Goal: Information Seeking & Learning: Learn about a topic

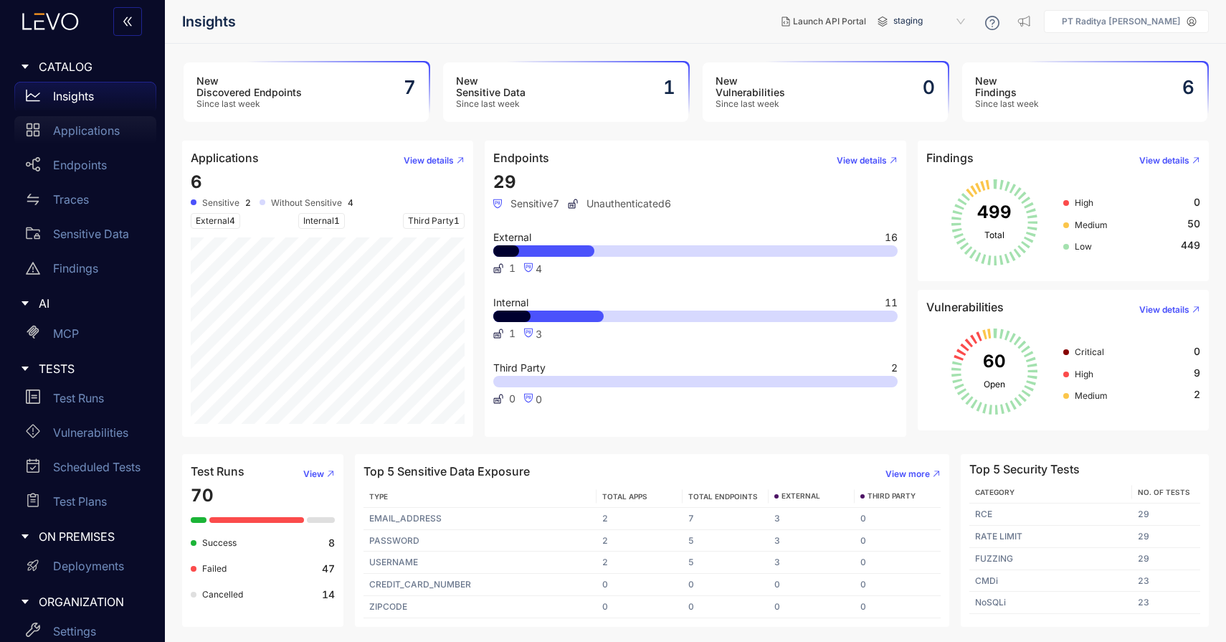
click at [110, 134] on p "Applications" at bounding box center [86, 130] width 67 height 13
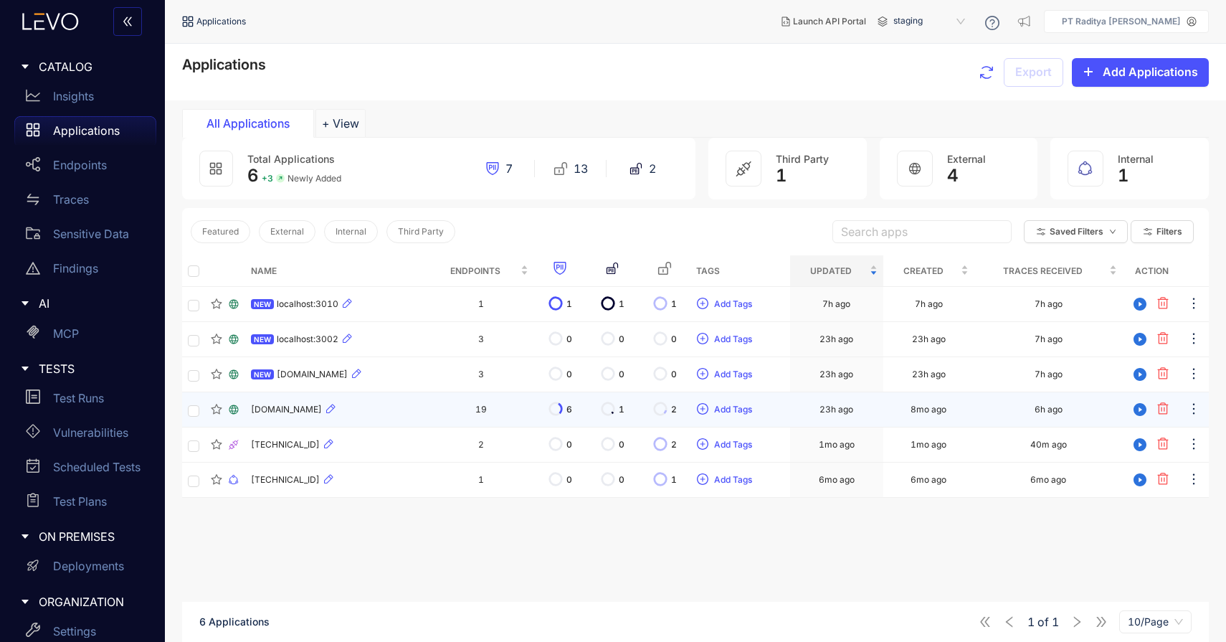
click at [422, 417] on div "[DOMAIN_NAME]" at bounding box center [336, 409] width 171 height 17
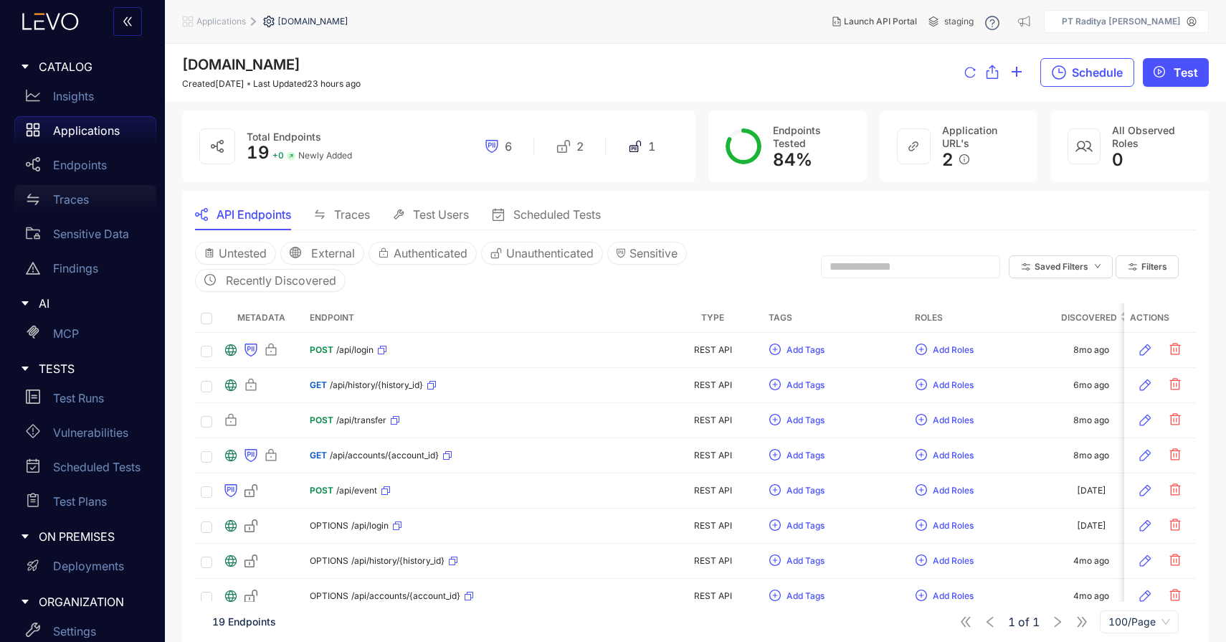
click at [95, 204] on div "Traces" at bounding box center [85, 199] width 142 height 29
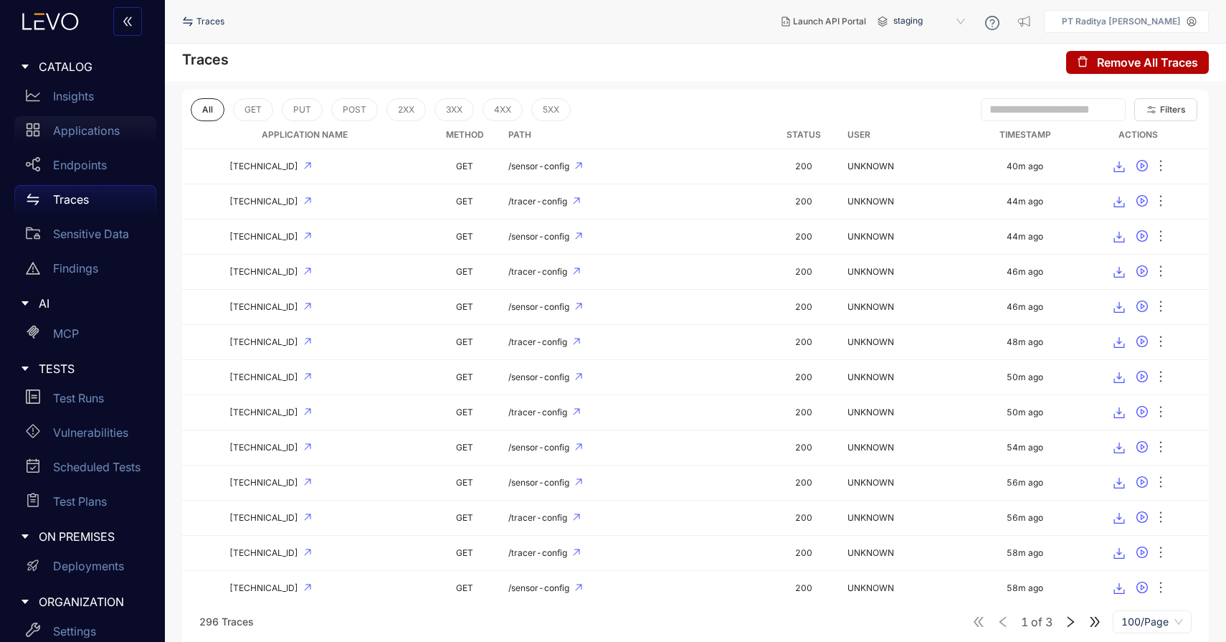
click at [110, 132] on p "Applications" at bounding box center [86, 130] width 67 height 13
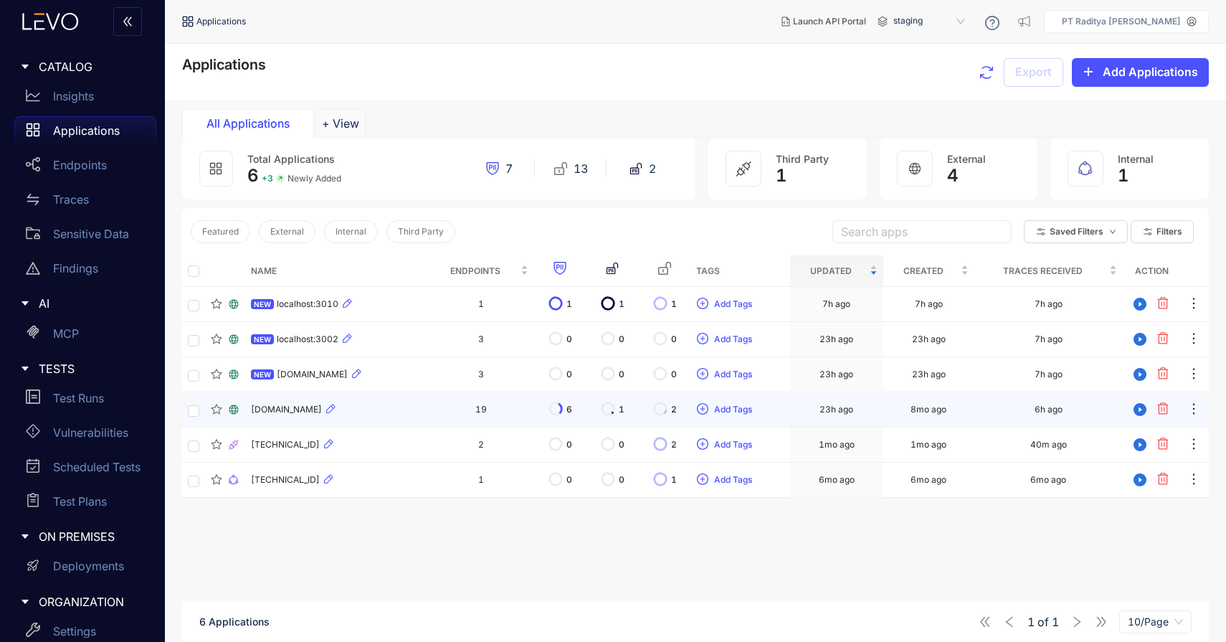
click at [404, 416] on div "[DOMAIN_NAME]" at bounding box center [336, 409] width 171 height 17
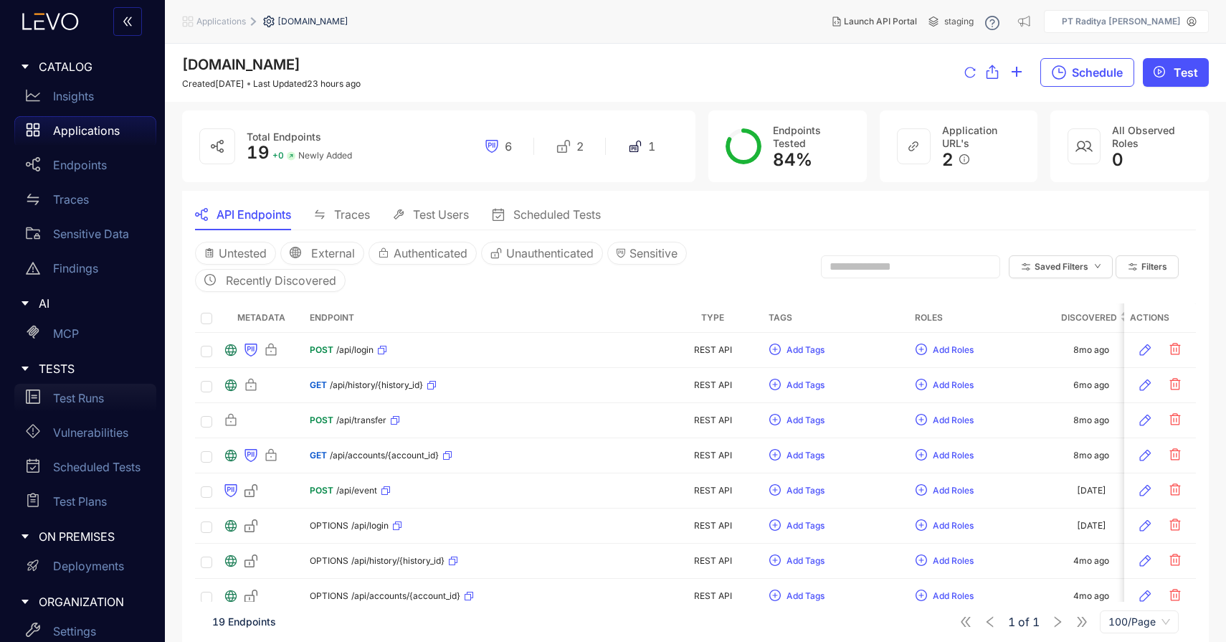
click at [96, 394] on p "Test Runs" at bounding box center [78, 398] width 51 height 13
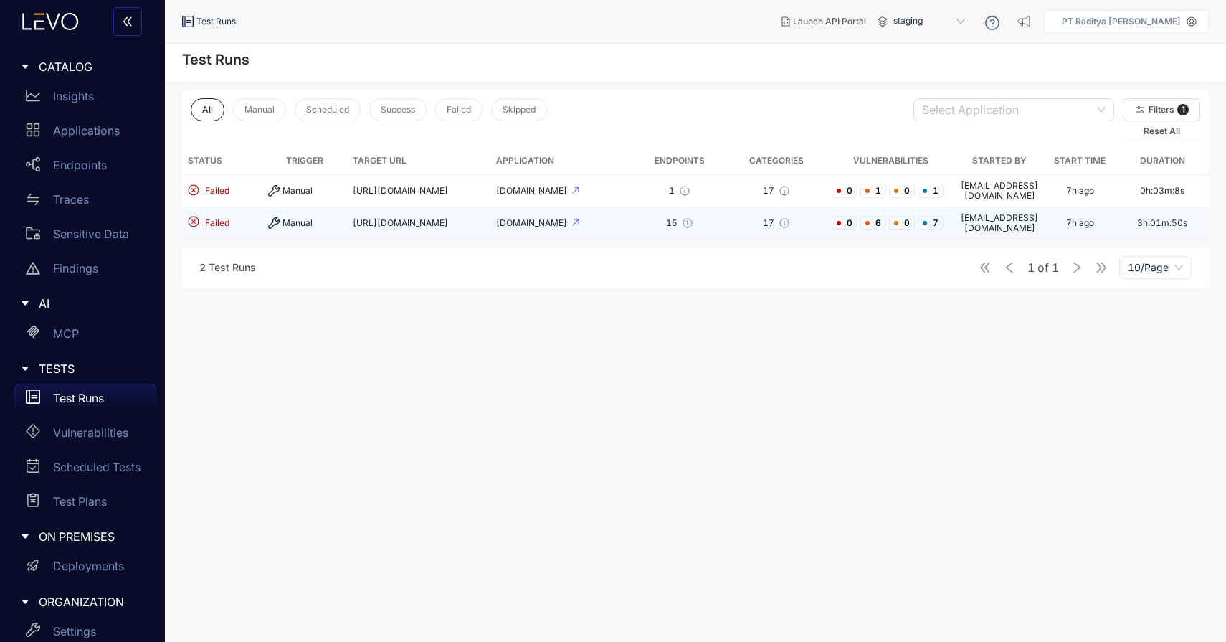
click at [639, 218] on div "15" at bounding box center [680, 222] width 82 height 11
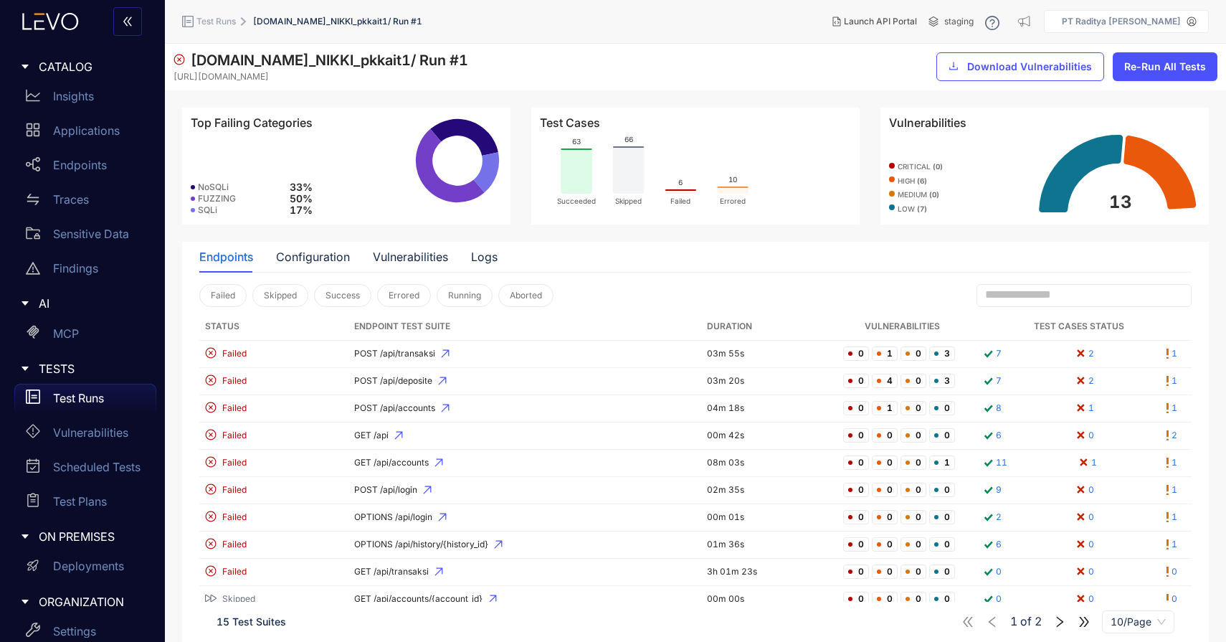
scroll to position [37, 0]
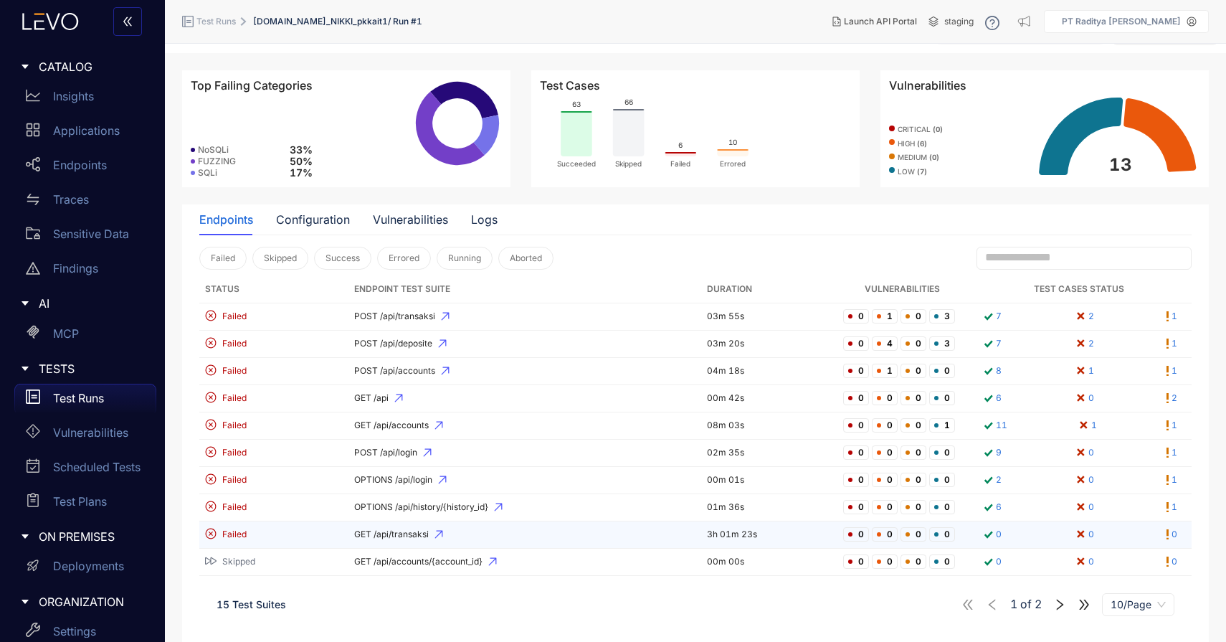
click at [512, 532] on span "GET /api/transaksi" at bounding box center [525, 534] width 342 height 10
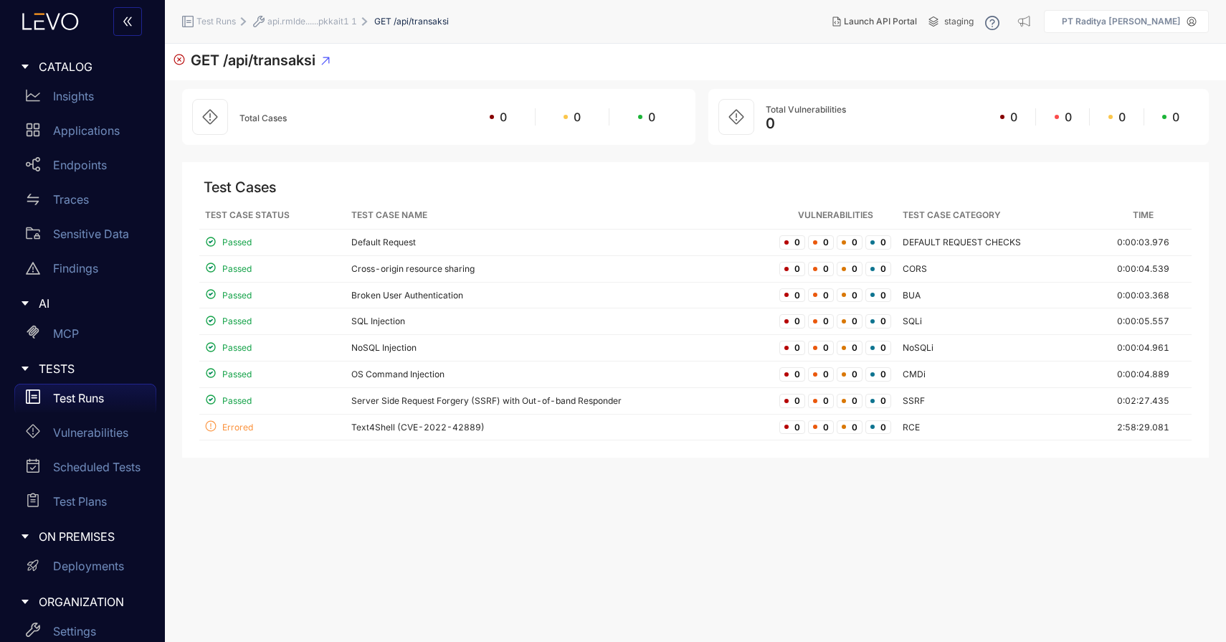
click at [323, 25] on span "api.rmlde......pkkait1 1" at bounding box center [313, 21] width 90 height 10
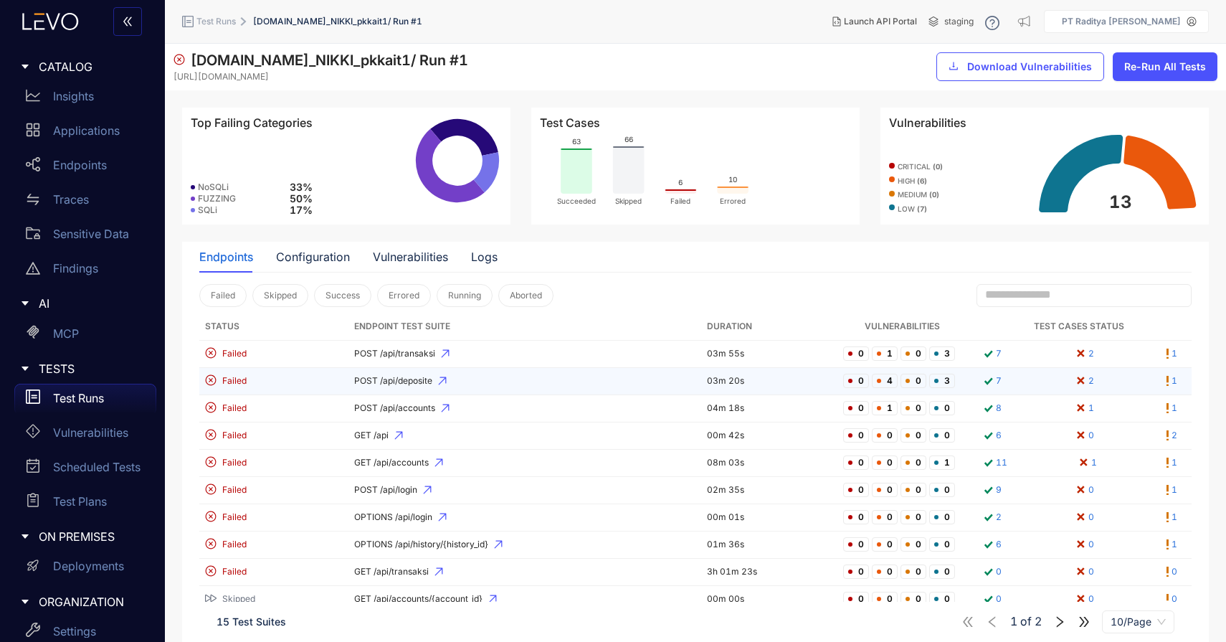
click at [541, 391] on td "POST /api/deposite" at bounding box center [526, 381] width 354 height 27
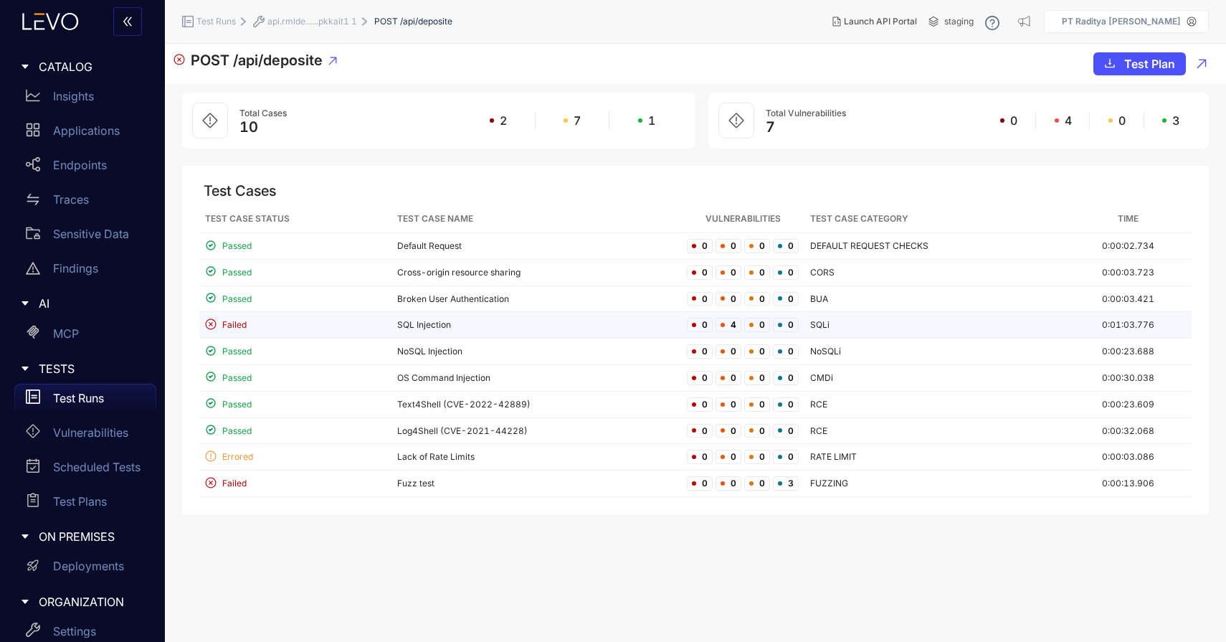
click at [560, 319] on td "SQL Injection" at bounding box center [537, 325] width 290 height 27
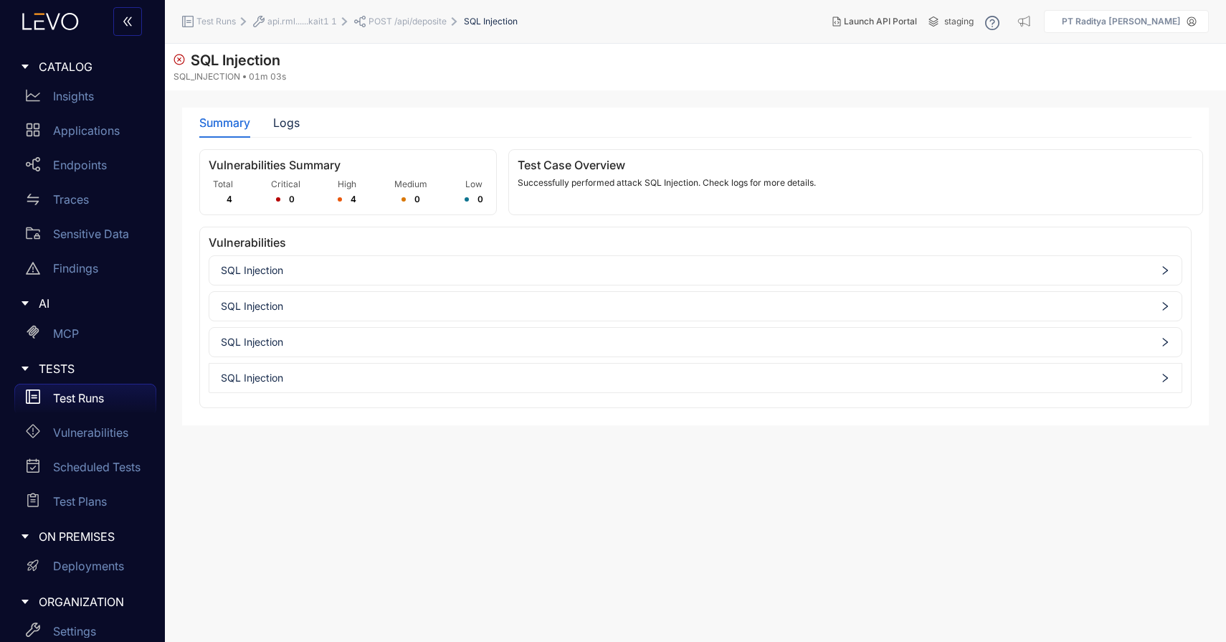
click at [592, 260] on div "SQL Injection" at bounding box center [695, 270] width 972 height 23
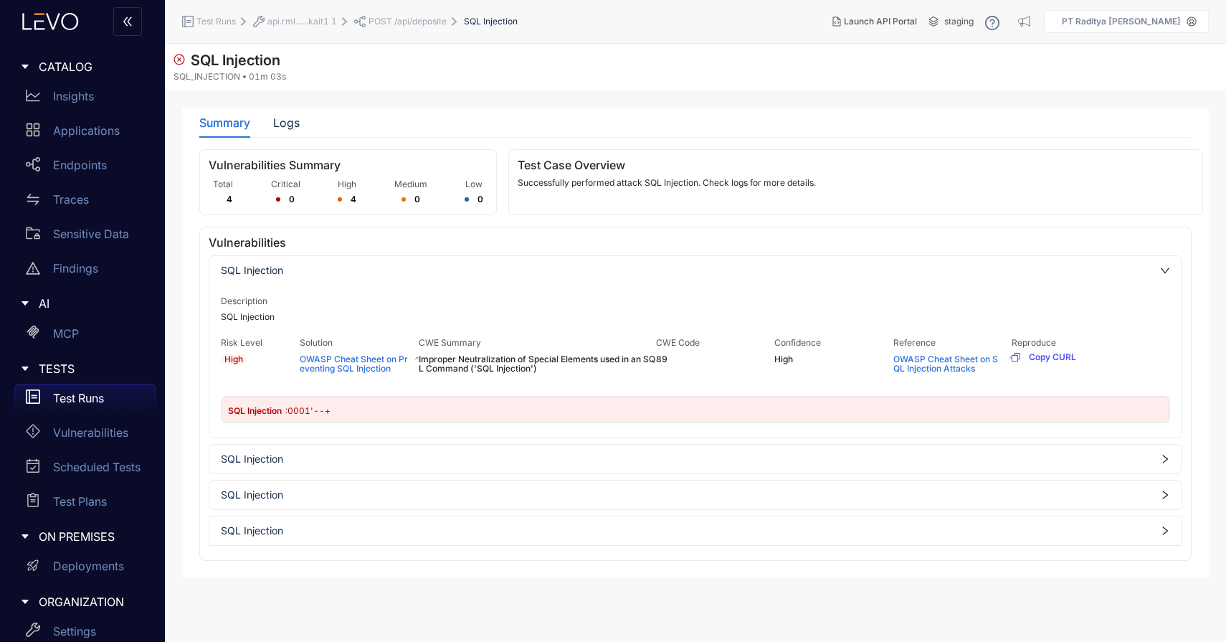
click at [490, 445] on div "SQL Injection" at bounding box center [696, 459] width 974 height 30
click at [490, 463] on span "SQL Injection" at bounding box center [696, 458] width 950 height 11
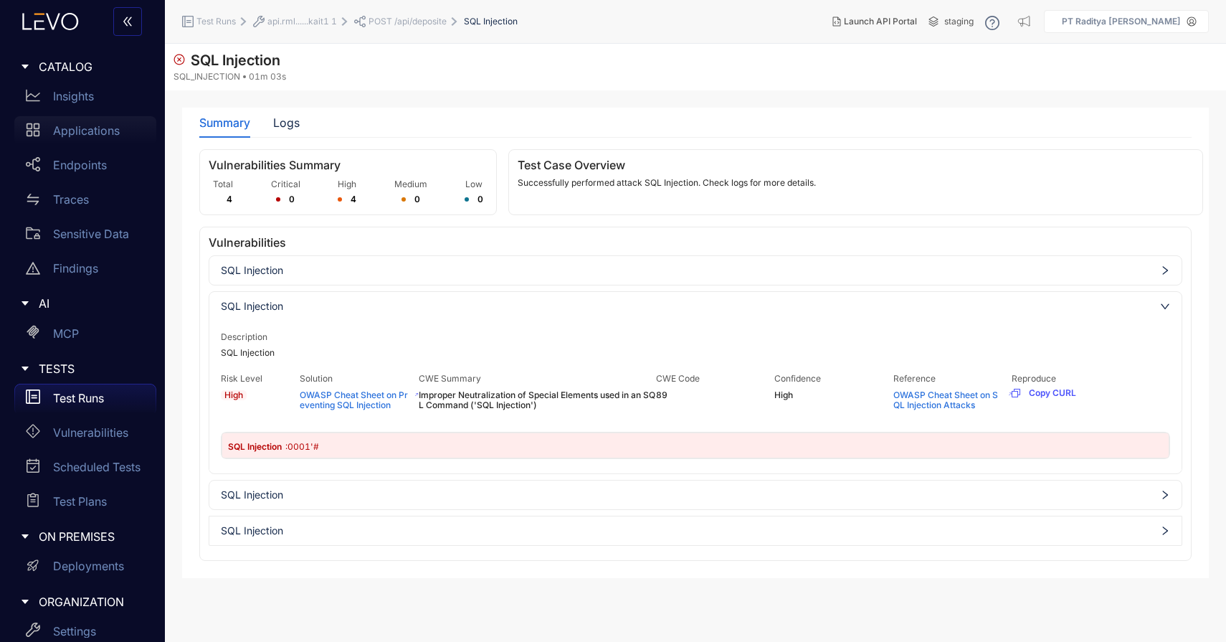
click at [94, 142] on div "Applications" at bounding box center [85, 130] width 142 height 29
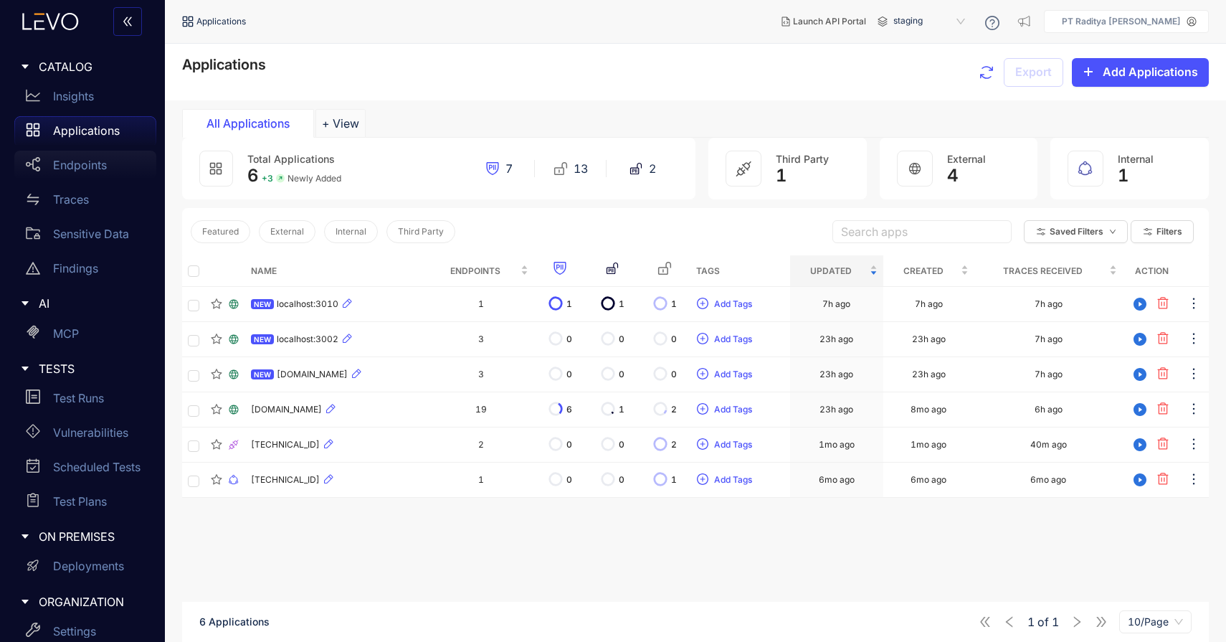
click at [81, 171] on p "Endpoints" at bounding box center [80, 164] width 54 height 13
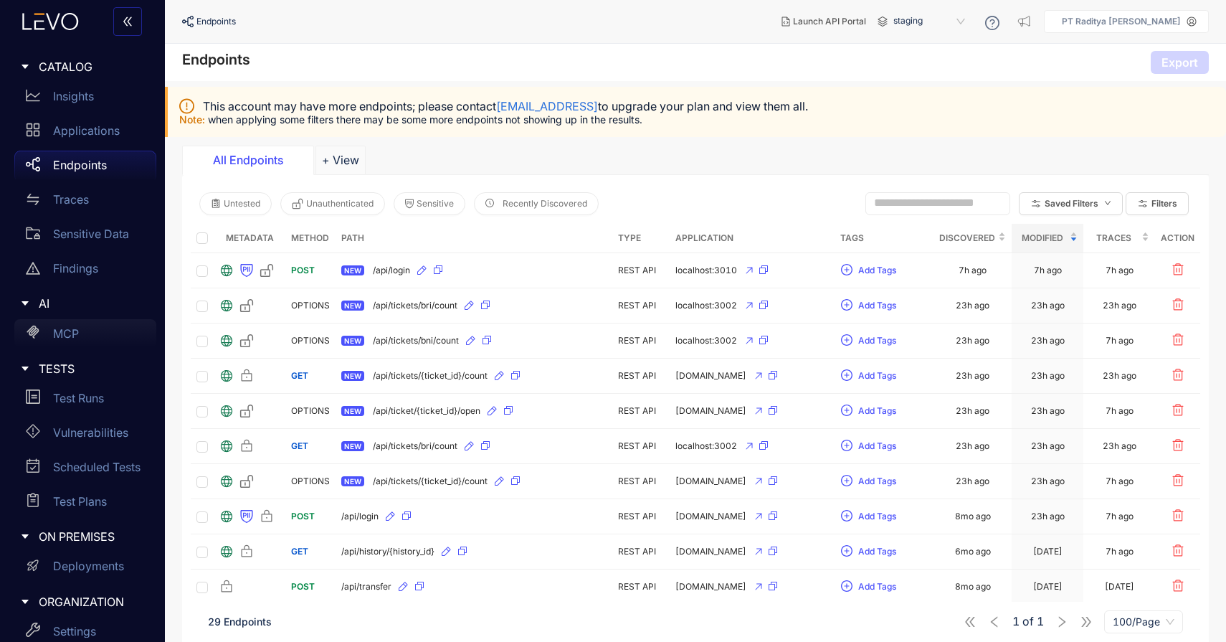
click at [92, 333] on div "MCP" at bounding box center [85, 333] width 142 height 29
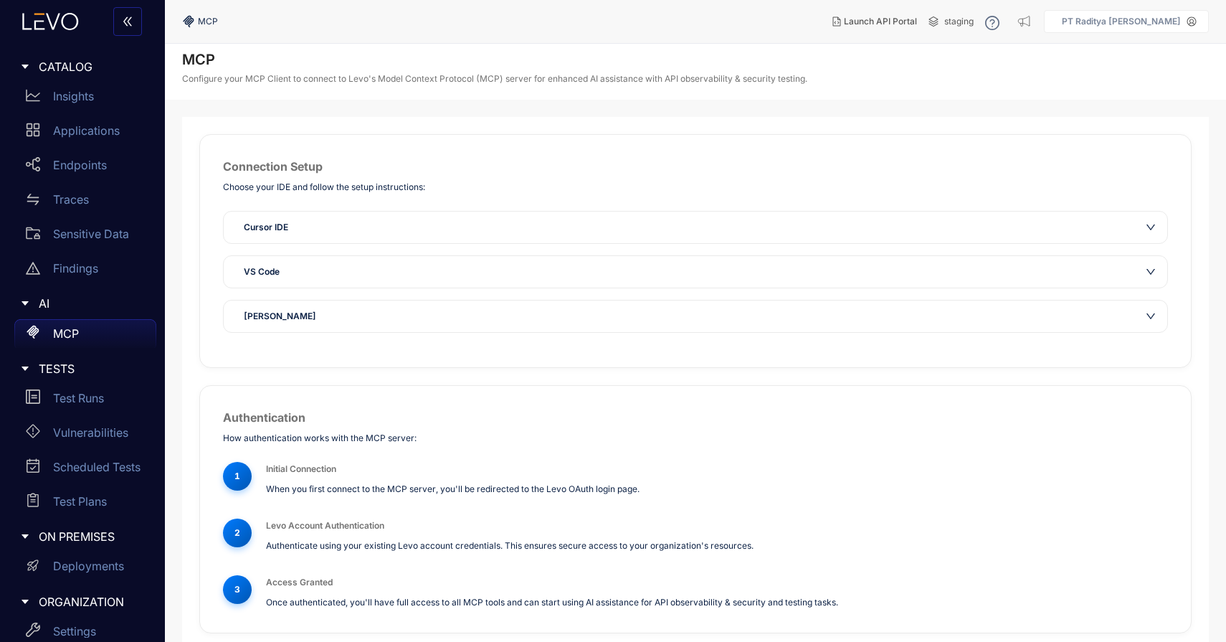
click at [351, 281] on div "VS Code" at bounding box center [696, 272] width 944 height 32
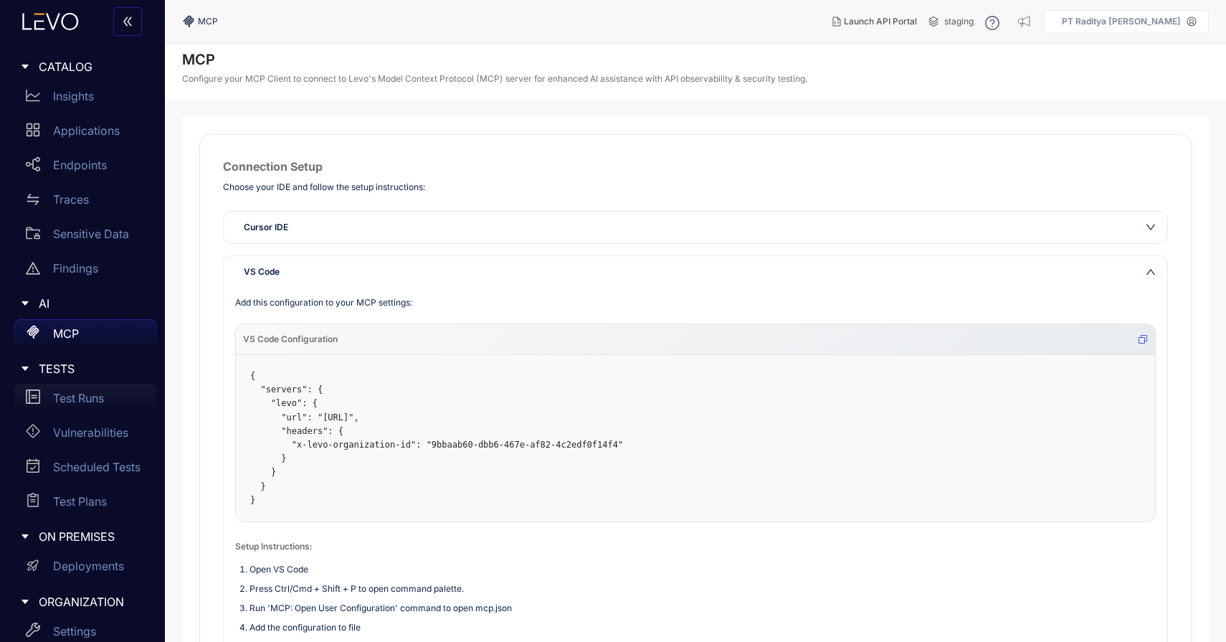
click at [100, 407] on div "Test Runs" at bounding box center [85, 398] width 142 height 29
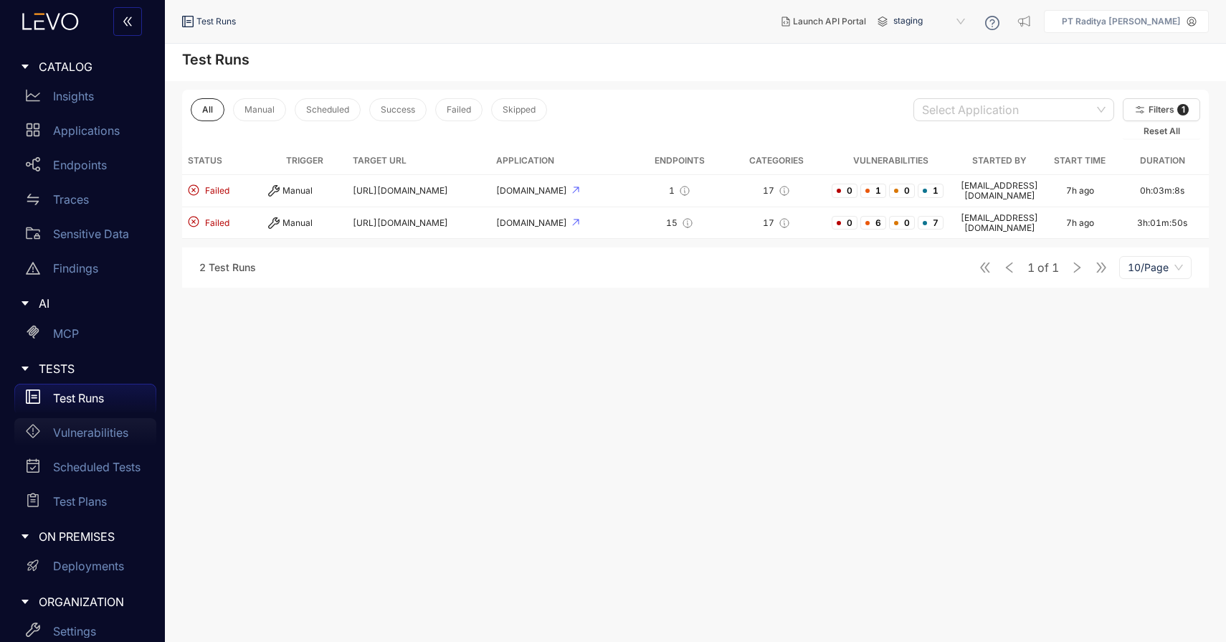
click at [107, 440] on div "Vulnerabilities" at bounding box center [85, 432] width 142 height 29
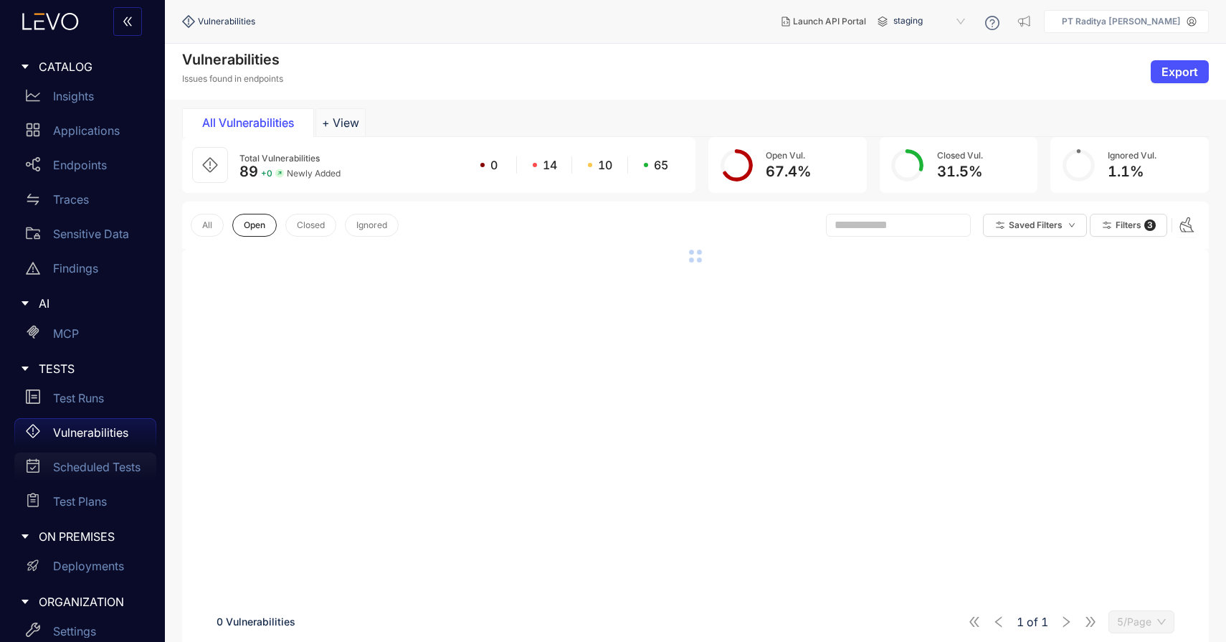
click at [105, 463] on p "Scheduled Tests" at bounding box center [96, 466] width 87 height 13
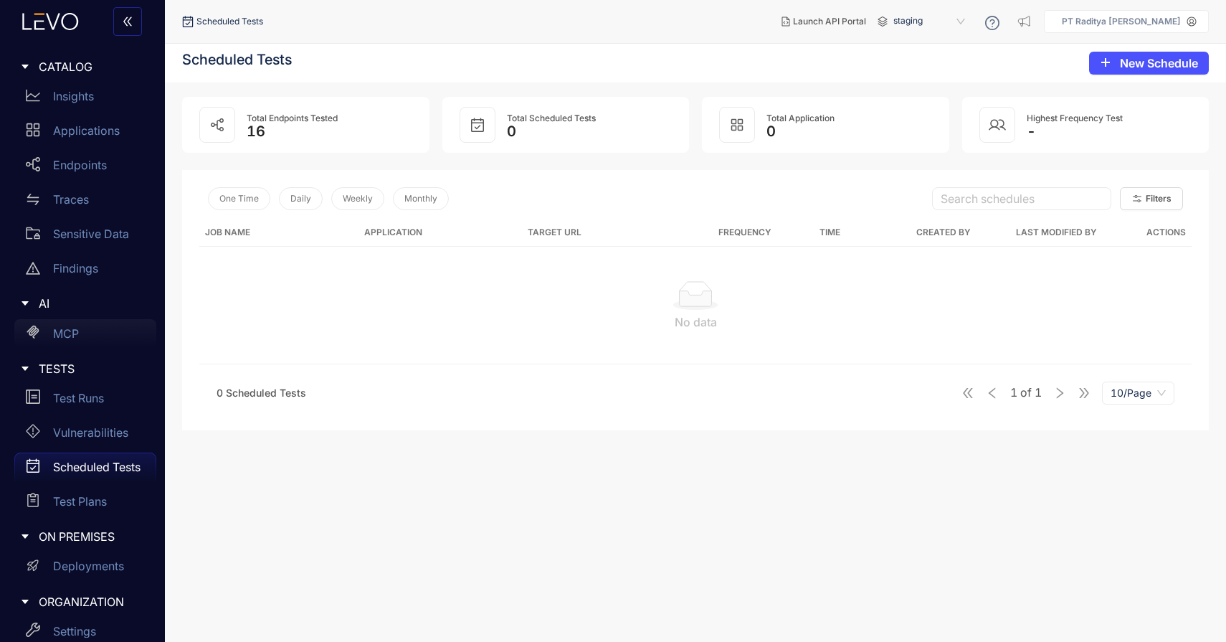
click at [84, 328] on div "MCP" at bounding box center [85, 333] width 142 height 29
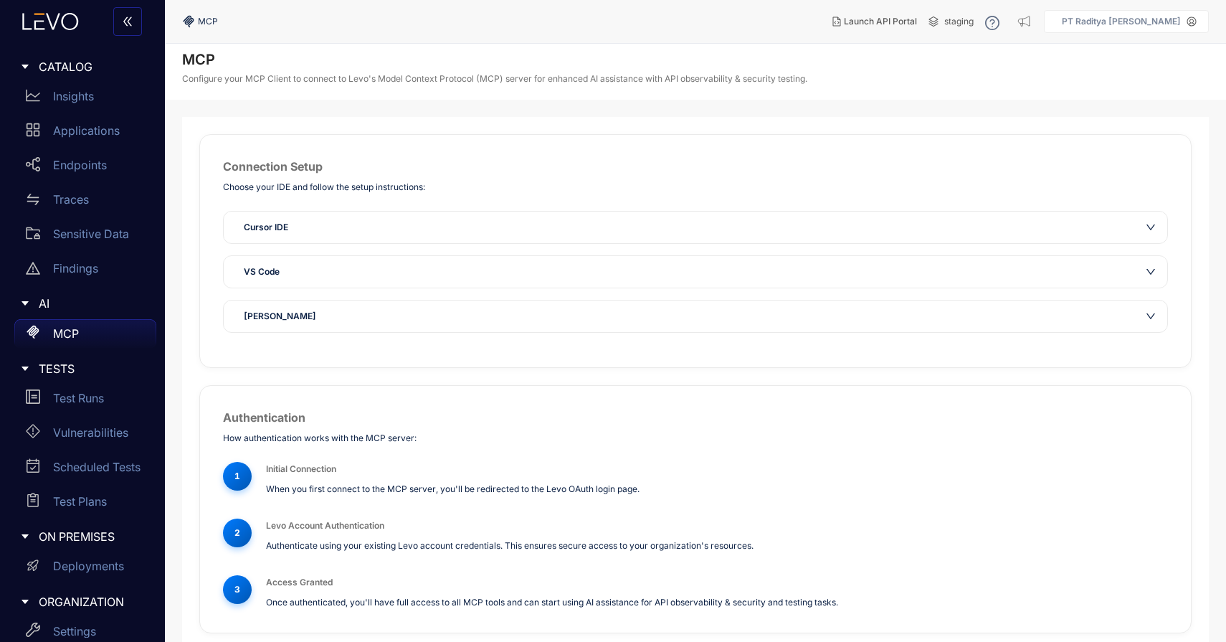
click at [103, 328] on div "MCP" at bounding box center [85, 333] width 142 height 29
click at [80, 108] on div "Insights" at bounding box center [85, 96] width 142 height 29
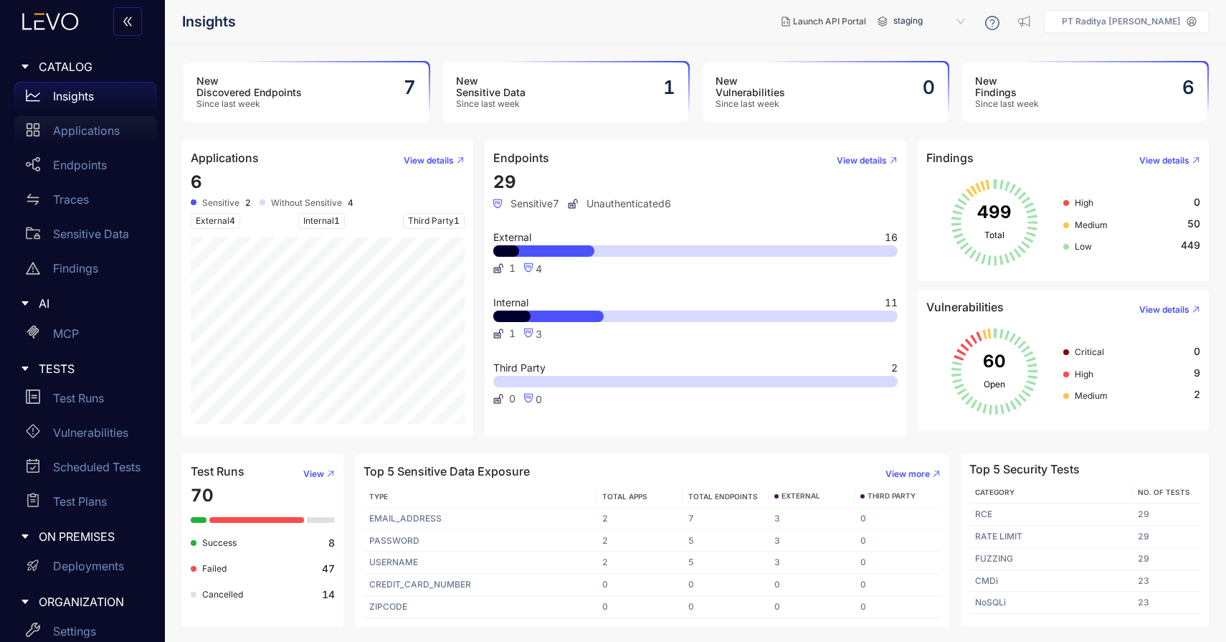
click at [110, 134] on p "Applications" at bounding box center [86, 130] width 67 height 13
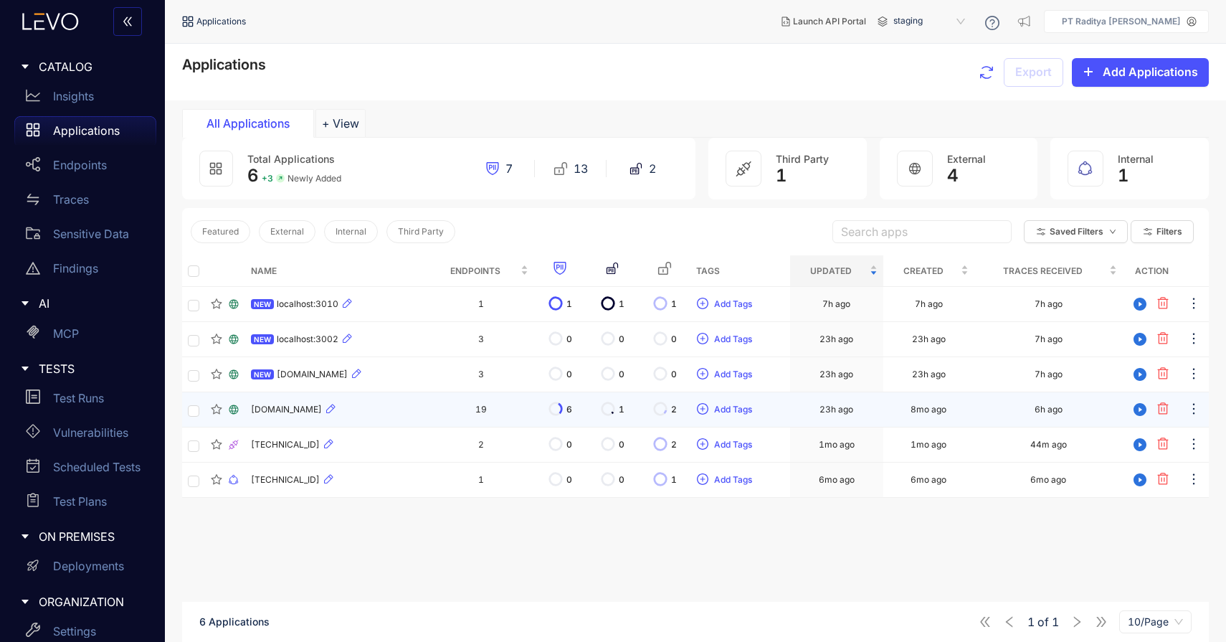
click at [422, 407] on div "[DOMAIN_NAME]" at bounding box center [336, 409] width 171 height 17
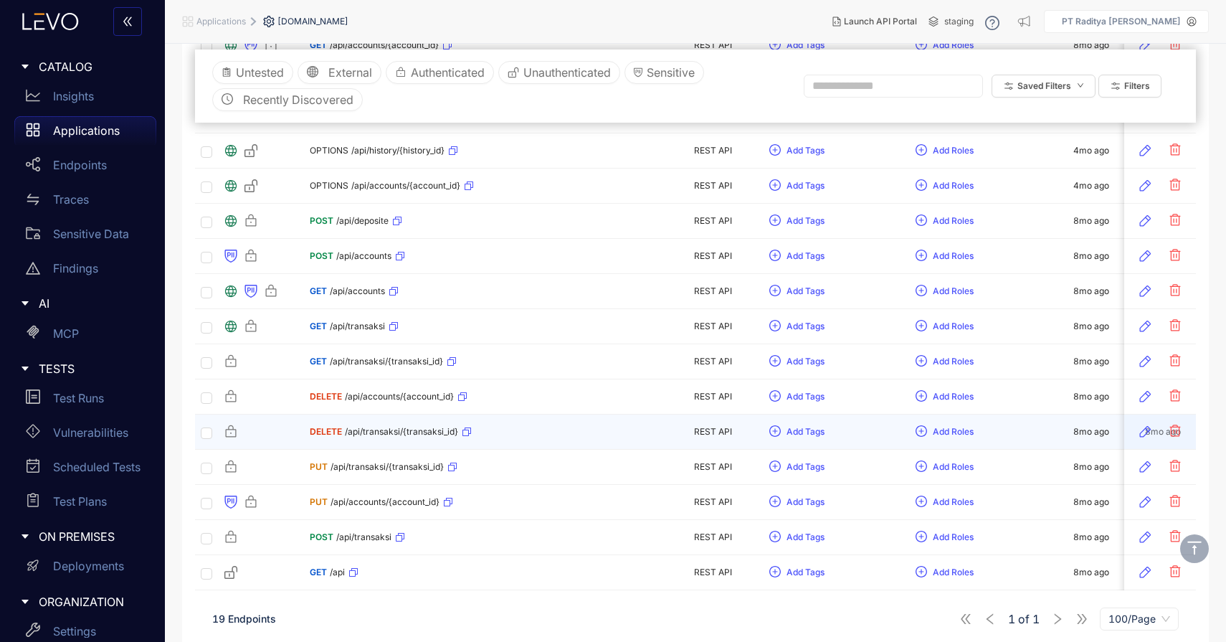
scroll to position [419, 0]
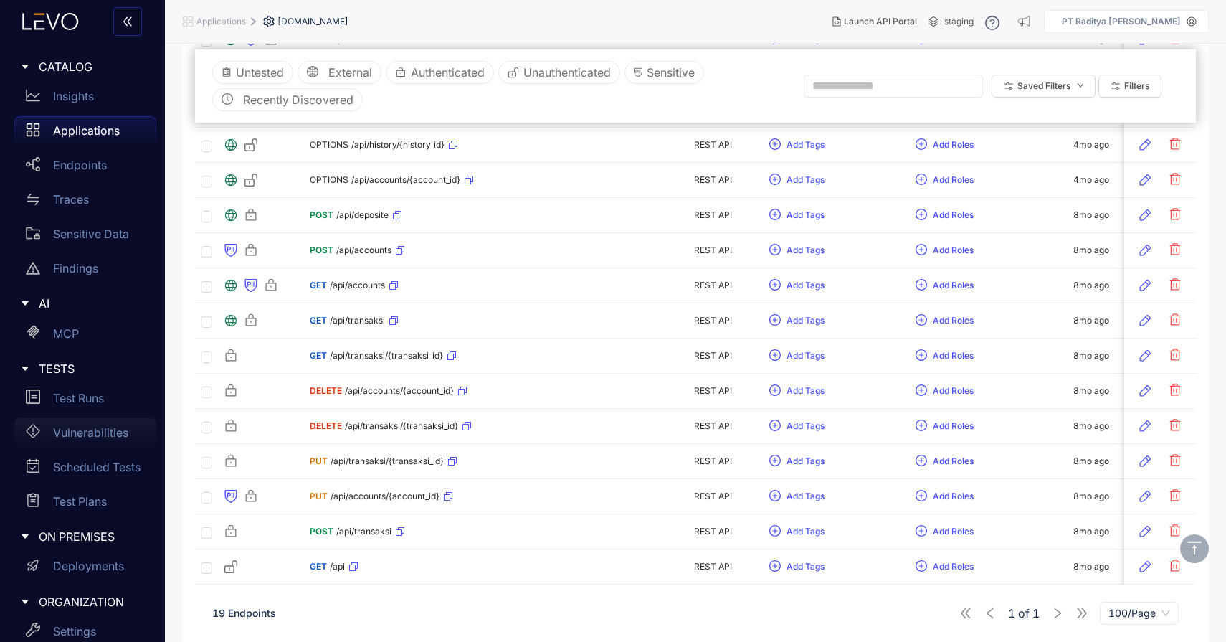
click at [103, 430] on p "Vulnerabilities" at bounding box center [90, 432] width 75 height 13
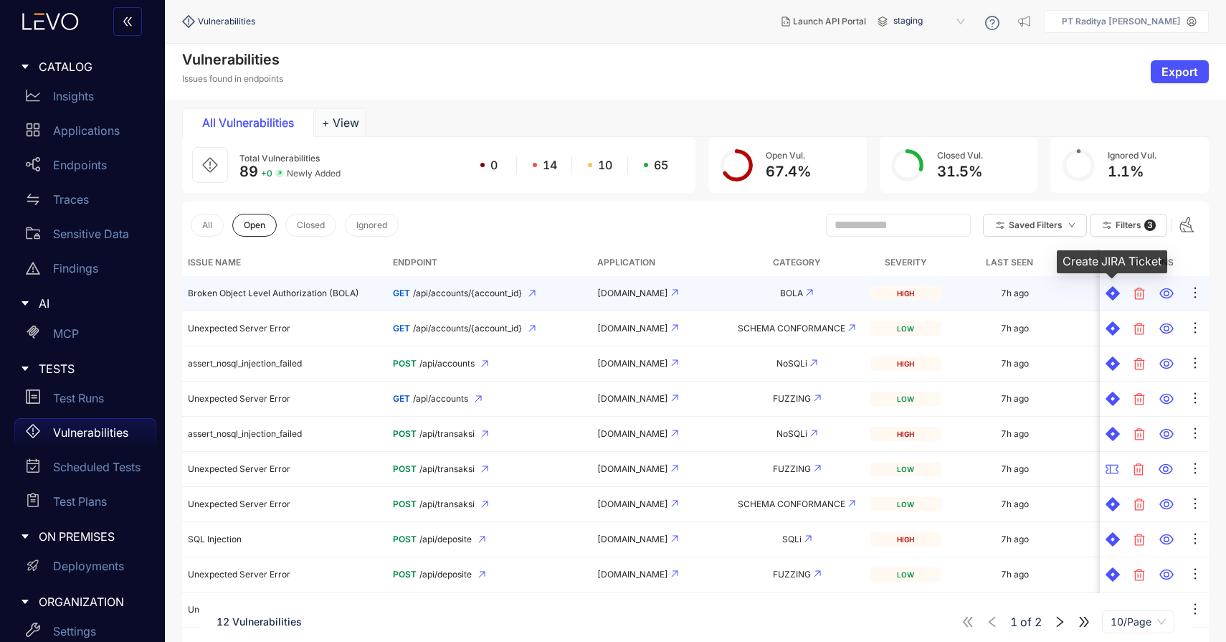
click at [1118, 298] on icon at bounding box center [1113, 293] width 14 height 14
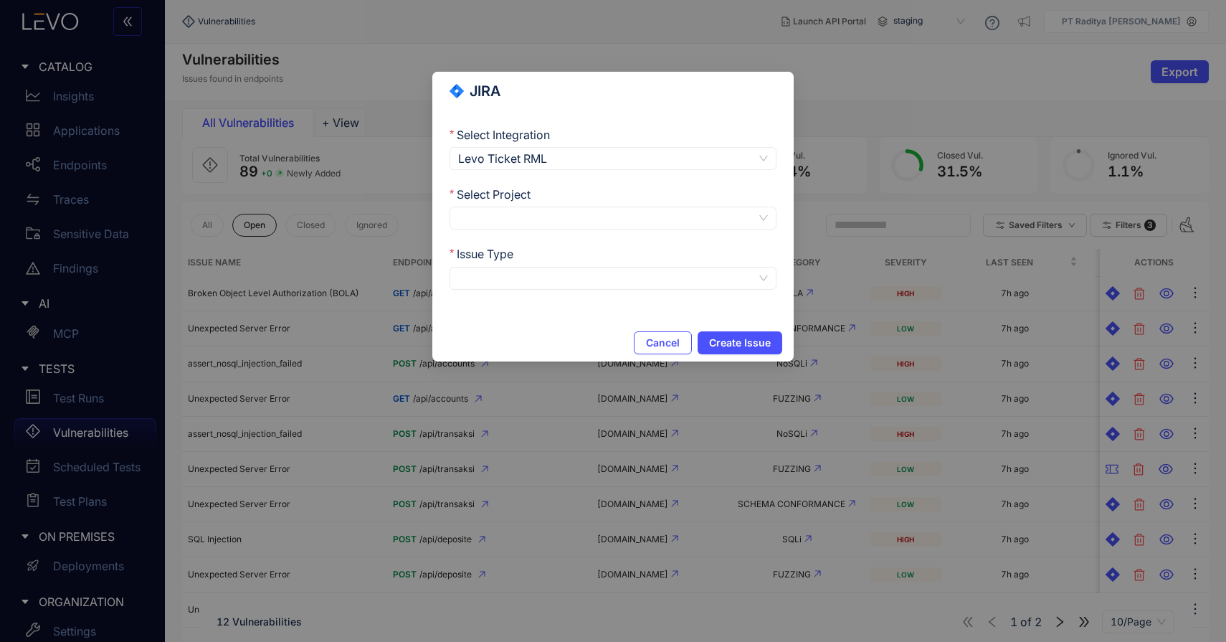
click at [641, 228] on div at bounding box center [613, 218] width 327 height 23
click at [662, 203] on div "Select Project" at bounding box center [613, 196] width 327 height 19
click at [704, 157] on span "Levo Ticket RML" at bounding box center [613, 159] width 310 height 22
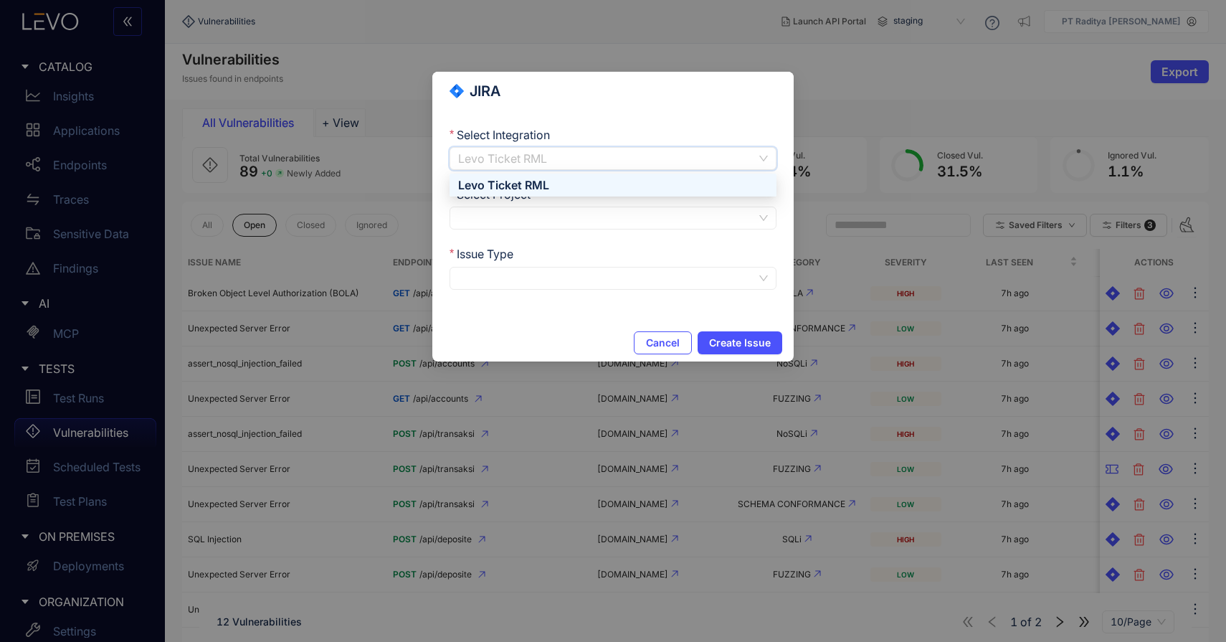
click at [704, 157] on span "Levo Ticket RML" at bounding box center [613, 159] width 310 height 22
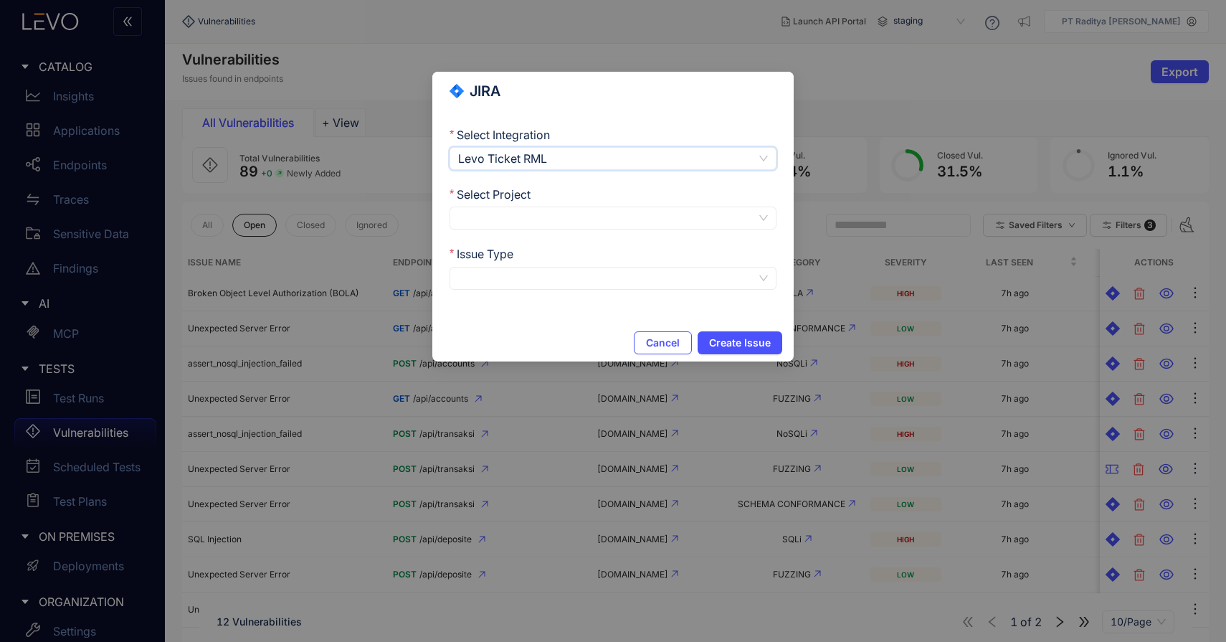
click at [650, 214] on input "Select Project" at bounding box center [607, 218] width 298 height 22
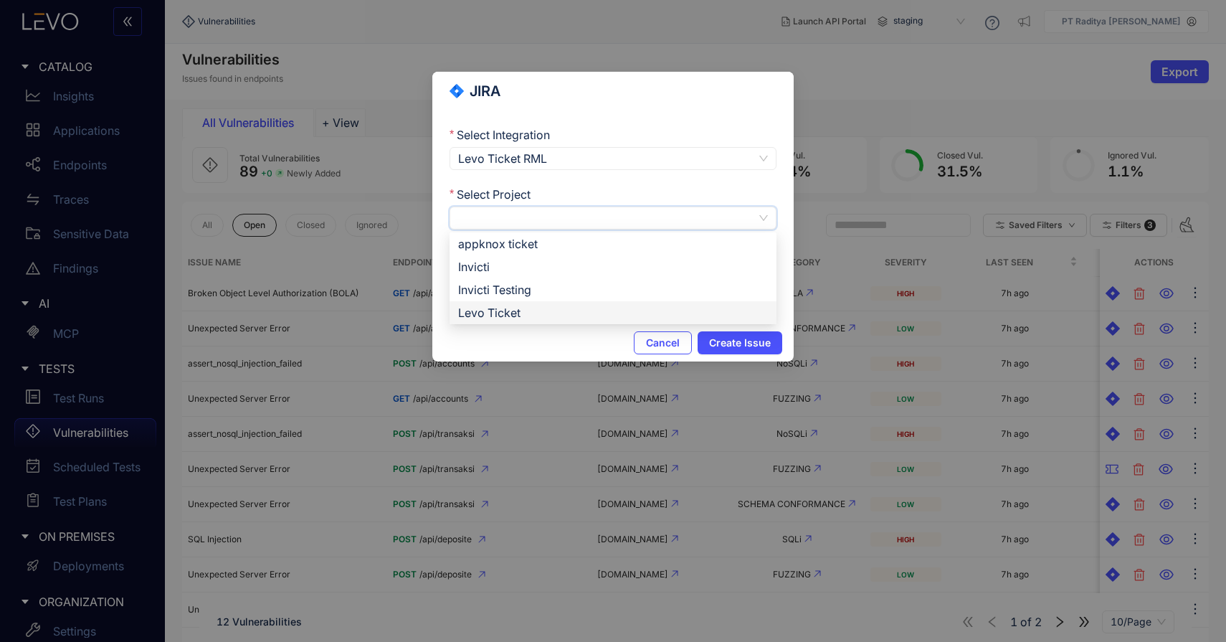
click at [620, 303] on div "Levo Ticket" at bounding box center [613, 312] width 327 height 23
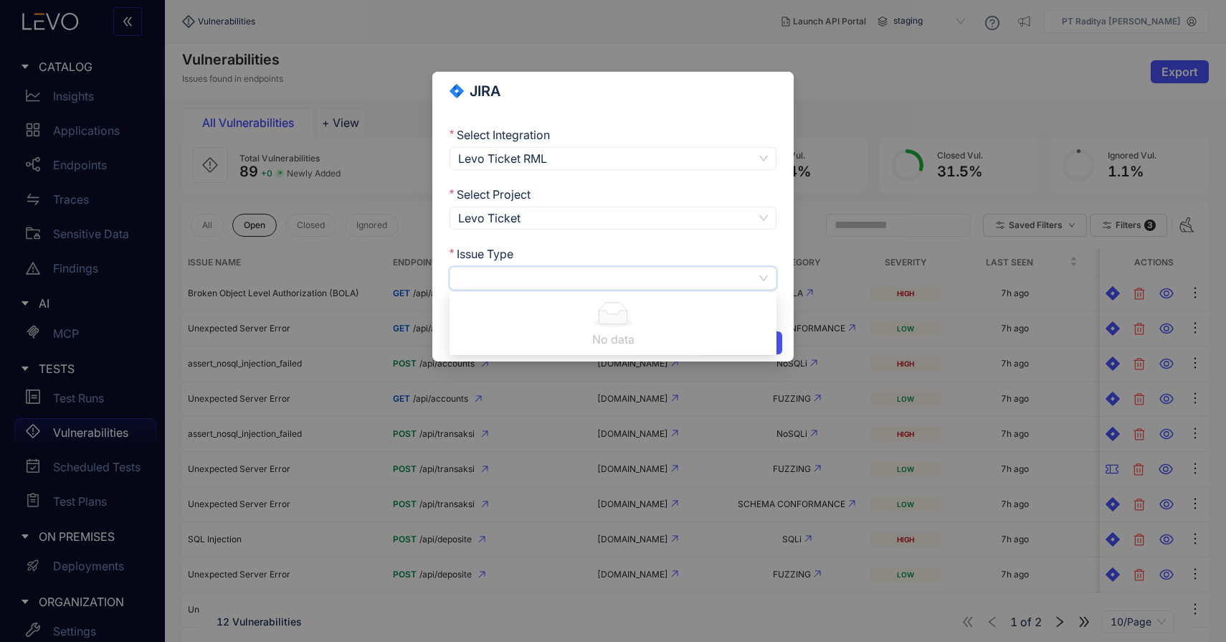
click at [638, 282] on input "Issue Type" at bounding box center [607, 279] width 298 height 22
click at [635, 321] on div "Epic" at bounding box center [613, 327] width 310 height 16
click at [741, 338] on span "Create Issue" at bounding box center [740, 342] width 62 height 11
click at [650, 344] on span "Cancel" at bounding box center [645, 342] width 34 height 11
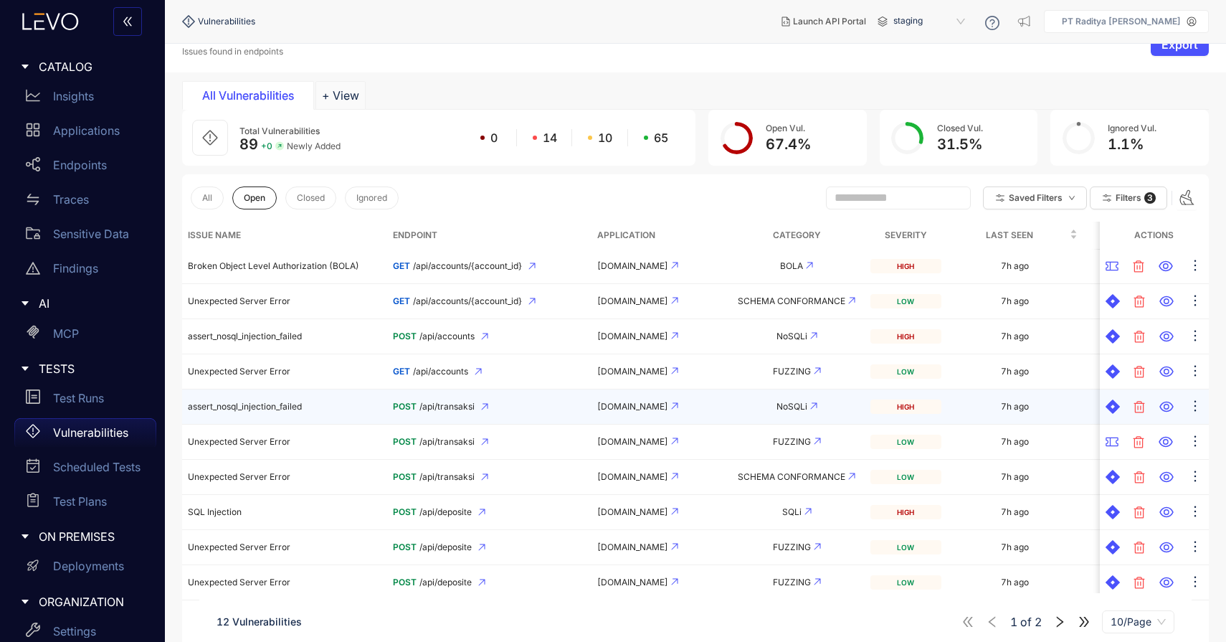
scroll to position [42, 0]
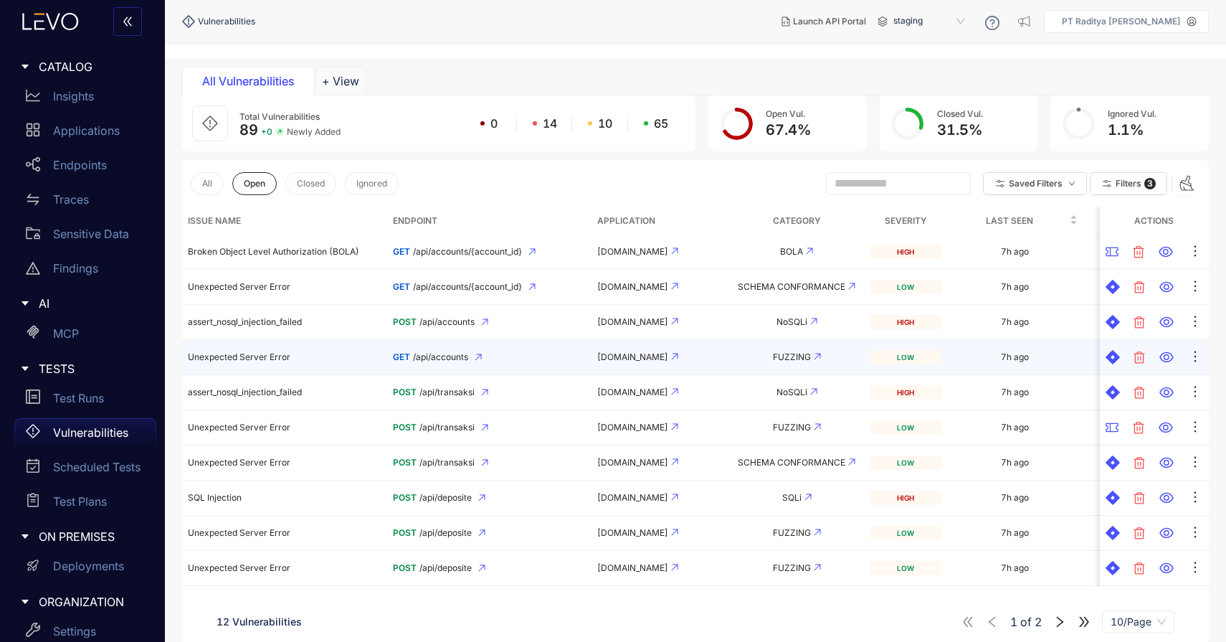
click at [1110, 358] on icon at bounding box center [1113, 357] width 14 height 14
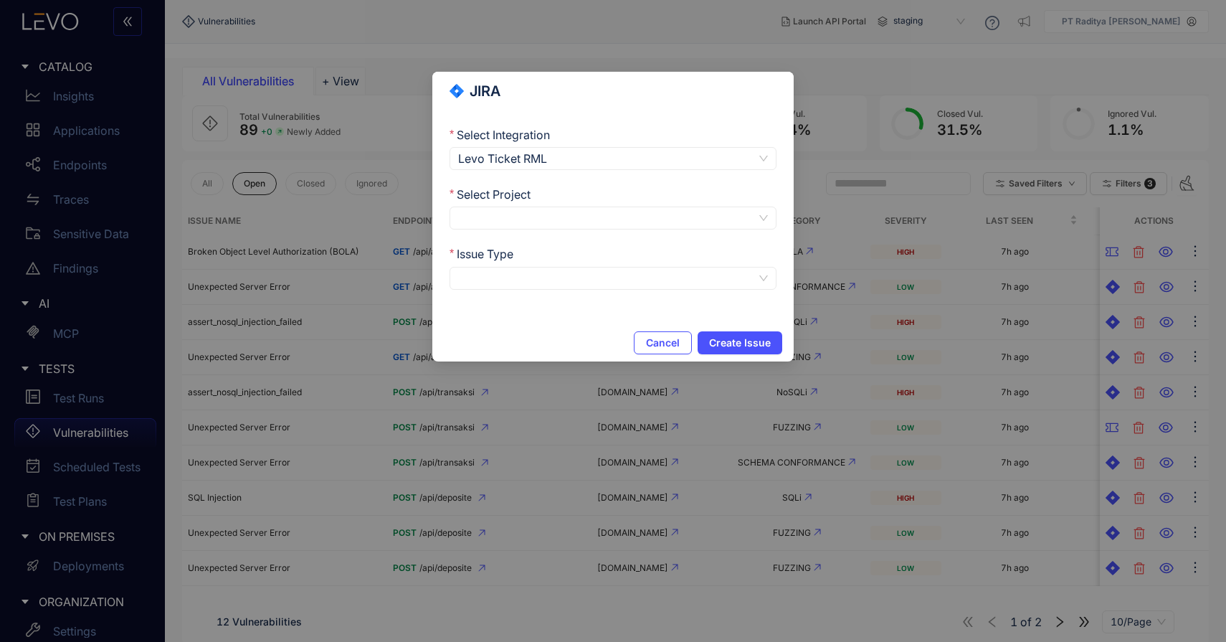
click at [690, 218] on input "Select Project" at bounding box center [607, 218] width 298 height 22
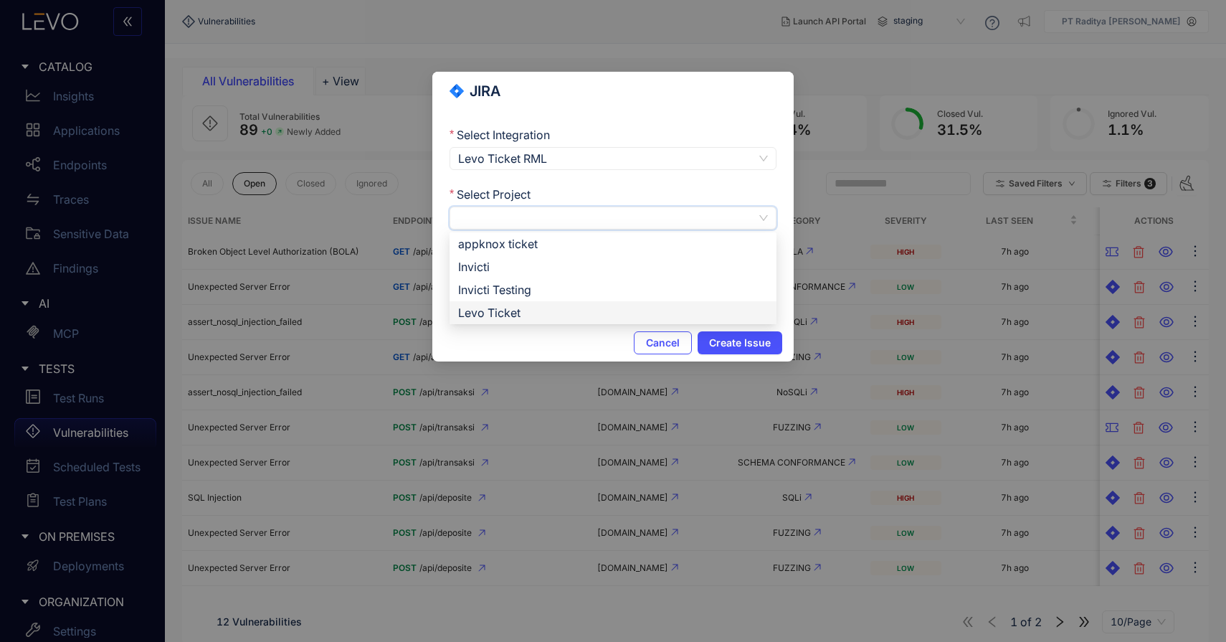
click at [650, 301] on div "Levo Ticket" at bounding box center [613, 312] width 327 height 23
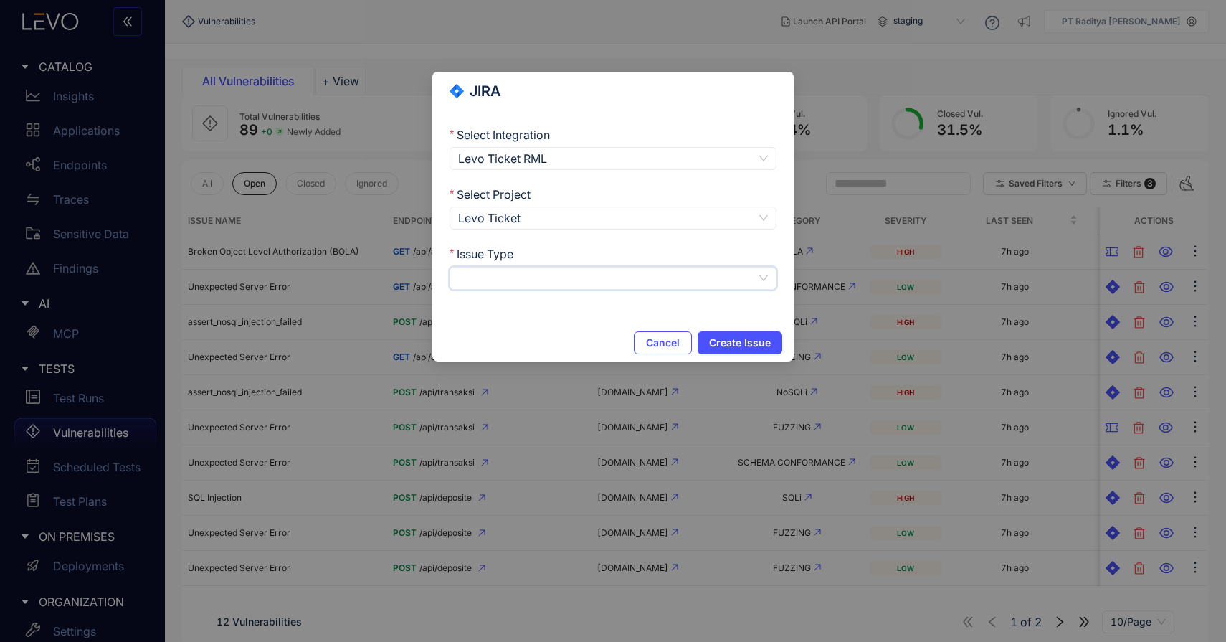
click at [688, 273] on input "Issue Type" at bounding box center [607, 279] width 298 height 22
click at [672, 311] on div "Task" at bounding box center [613, 304] width 327 height 23
click at [760, 340] on span "Create Issue" at bounding box center [740, 342] width 62 height 11
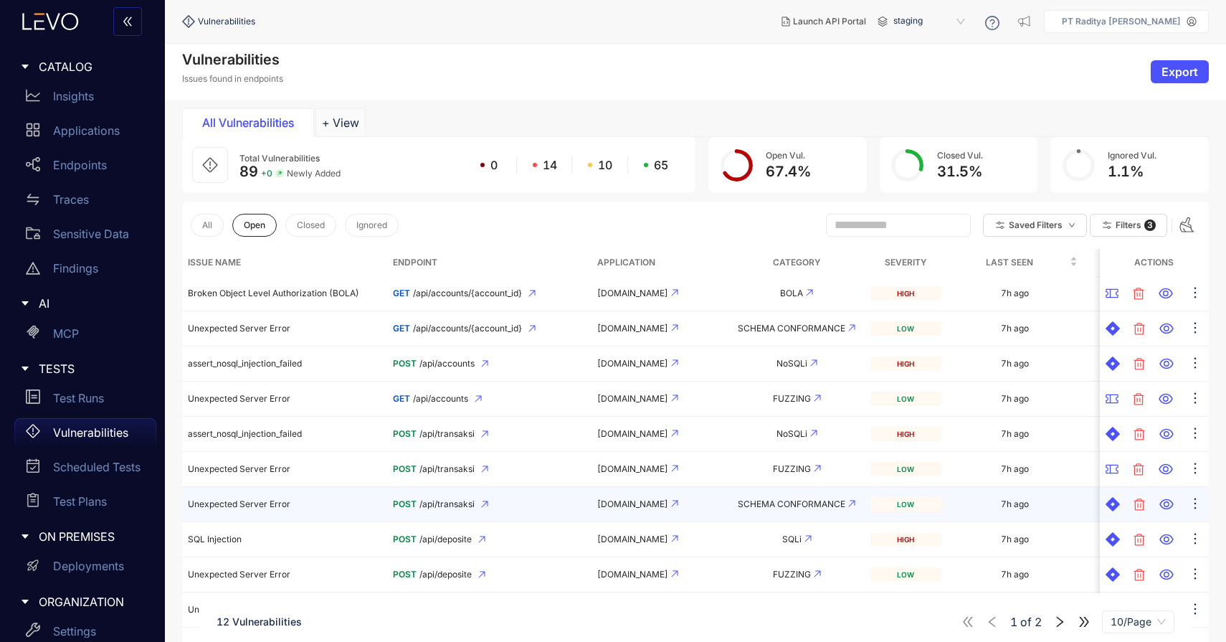
scroll to position [102, 0]
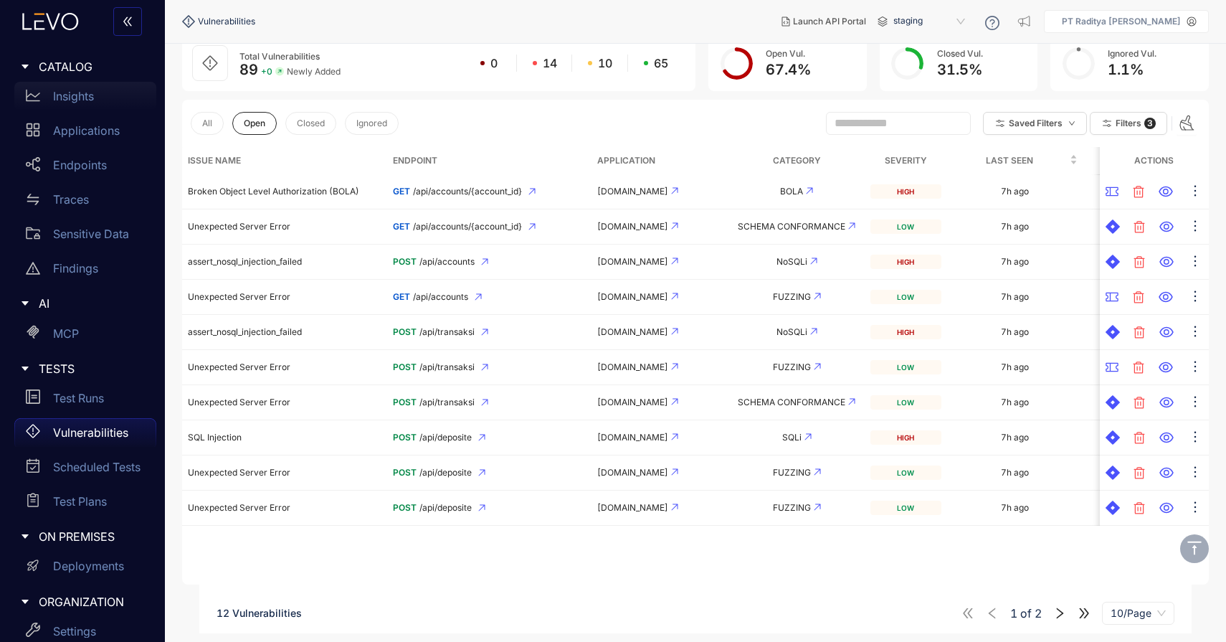
click at [91, 91] on p "Insights" at bounding box center [73, 96] width 41 height 13
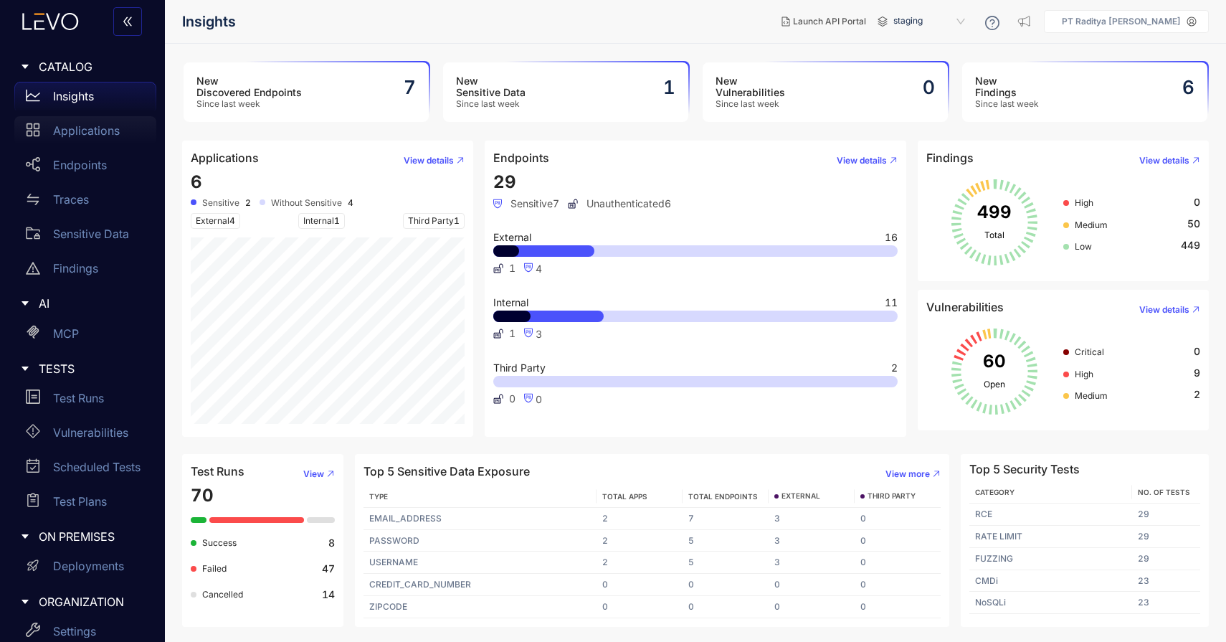
click at [81, 143] on div "Applications" at bounding box center [85, 130] width 142 height 29
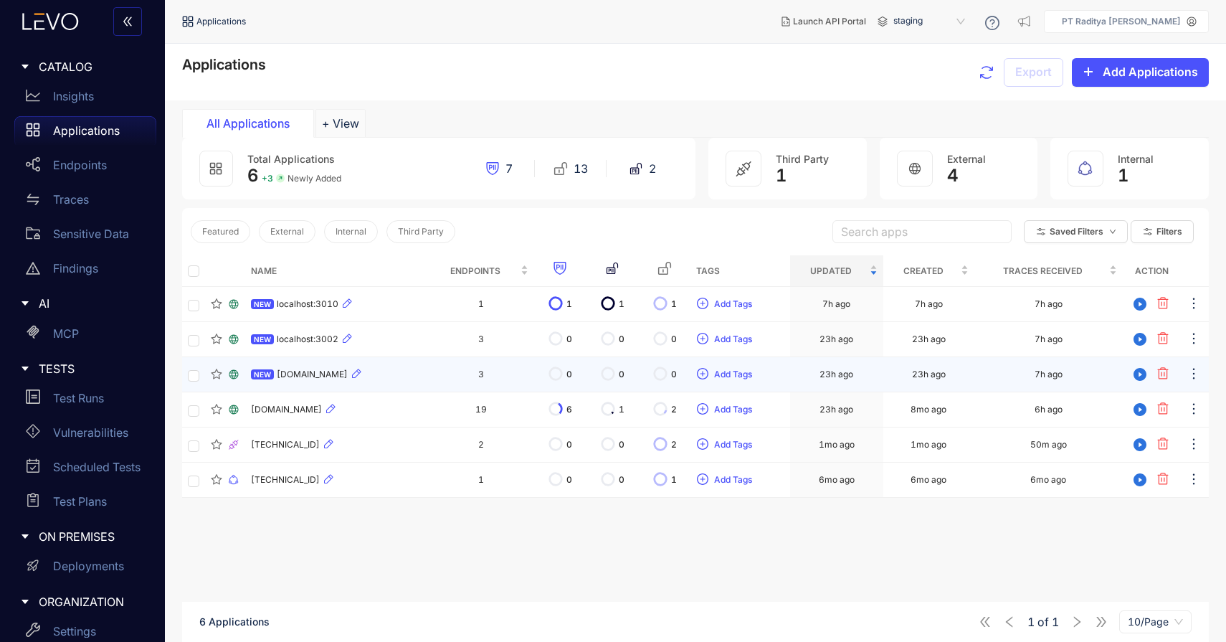
click at [401, 389] on td "NEW [DOMAIN_NAME]" at bounding box center [336, 374] width 183 height 35
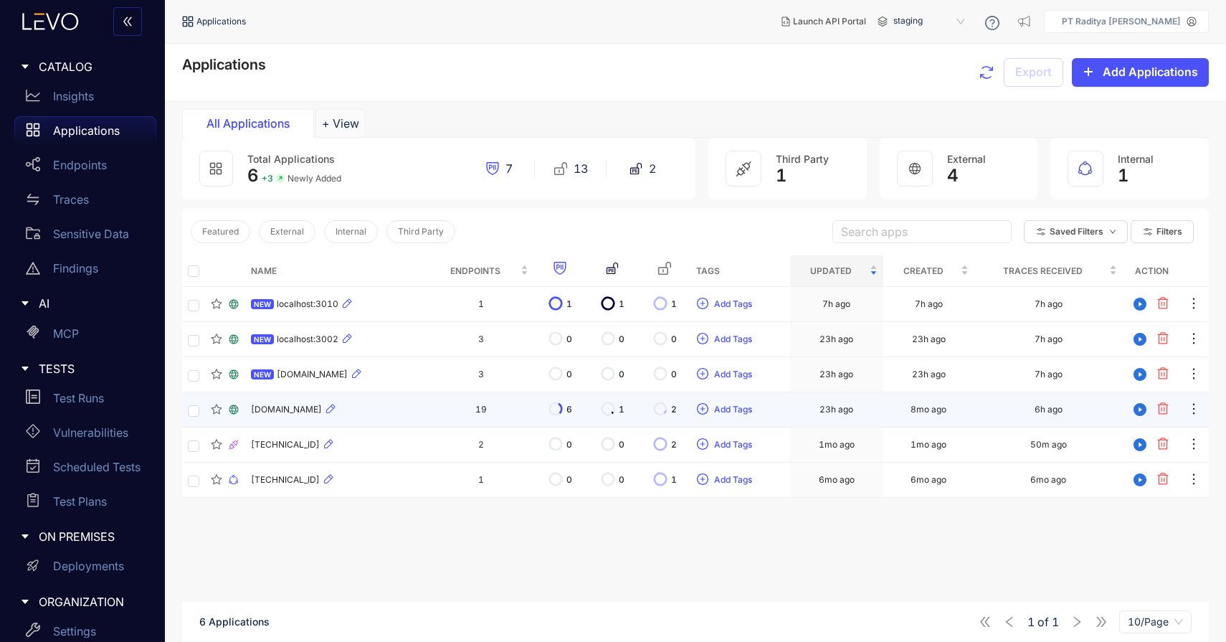
click at [388, 412] on div "[DOMAIN_NAME]" at bounding box center [336, 409] width 171 height 17
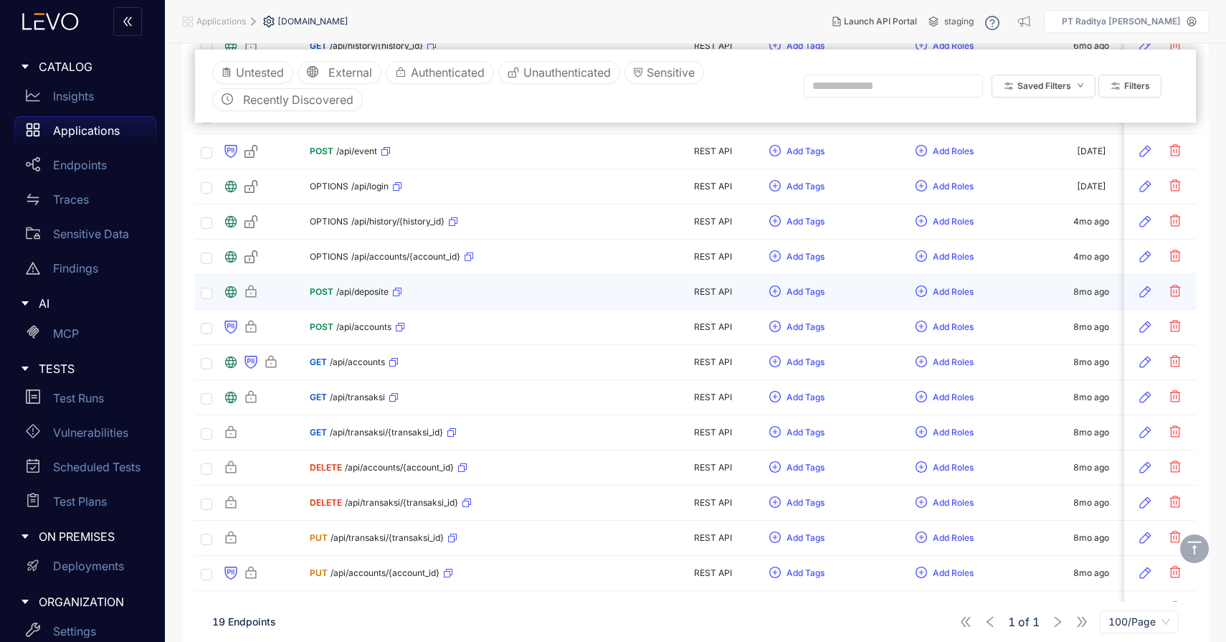
scroll to position [333, 0]
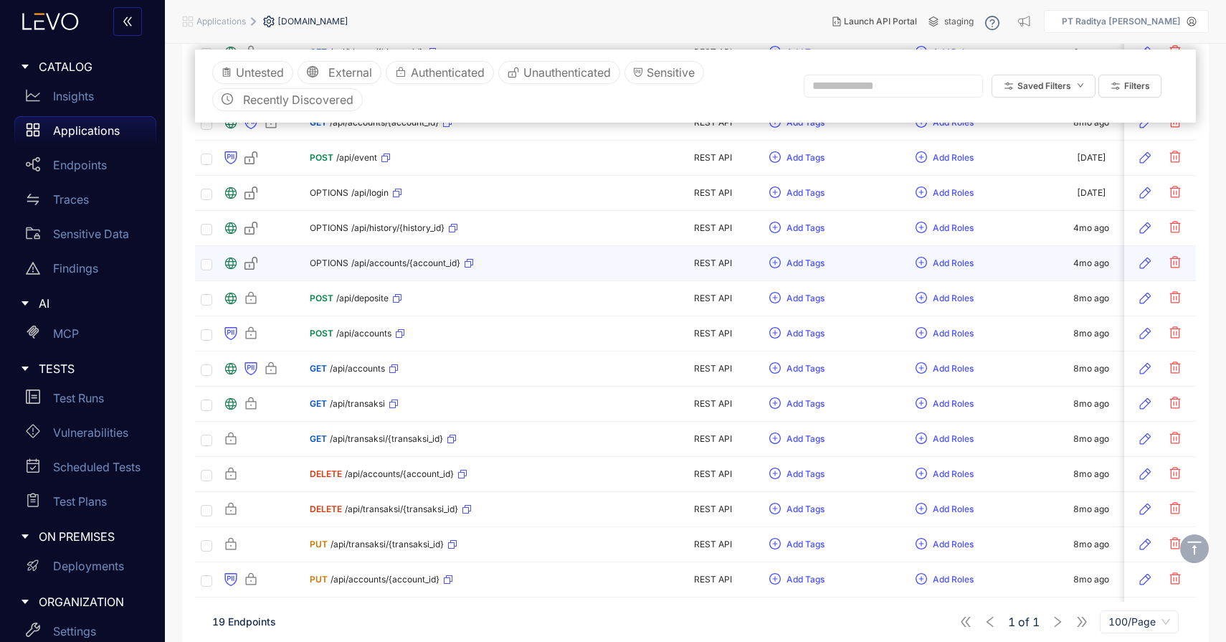
click at [590, 260] on div "OPTIONS /api/accounts/{account_id}" at bounding box center [483, 263] width 347 height 23
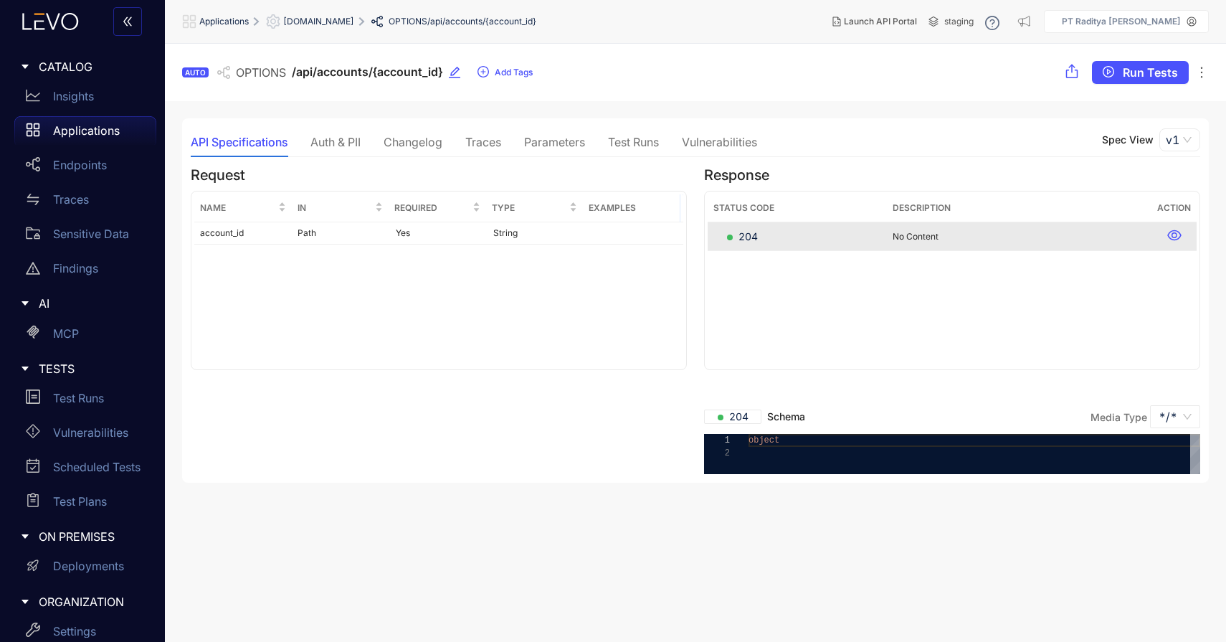
click at [60, 75] on div "CATALOG" at bounding box center [83, 67] width 148 height 30
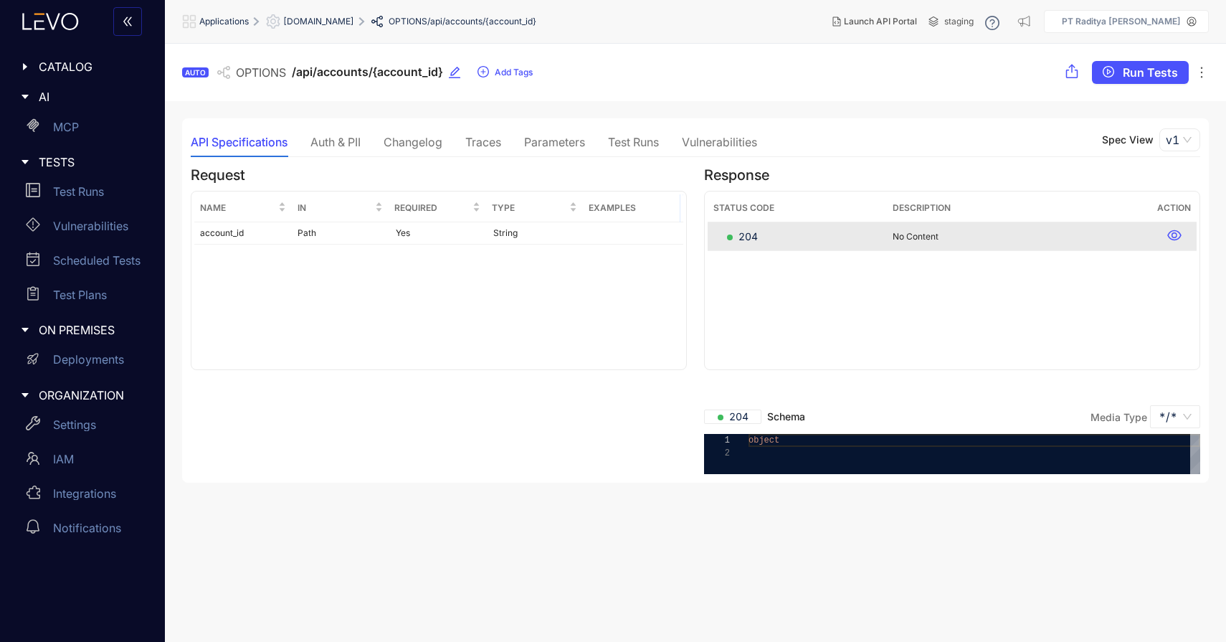
click at [60, 92] on span "AI" at bounding box center [92, 96] width 106 height 13
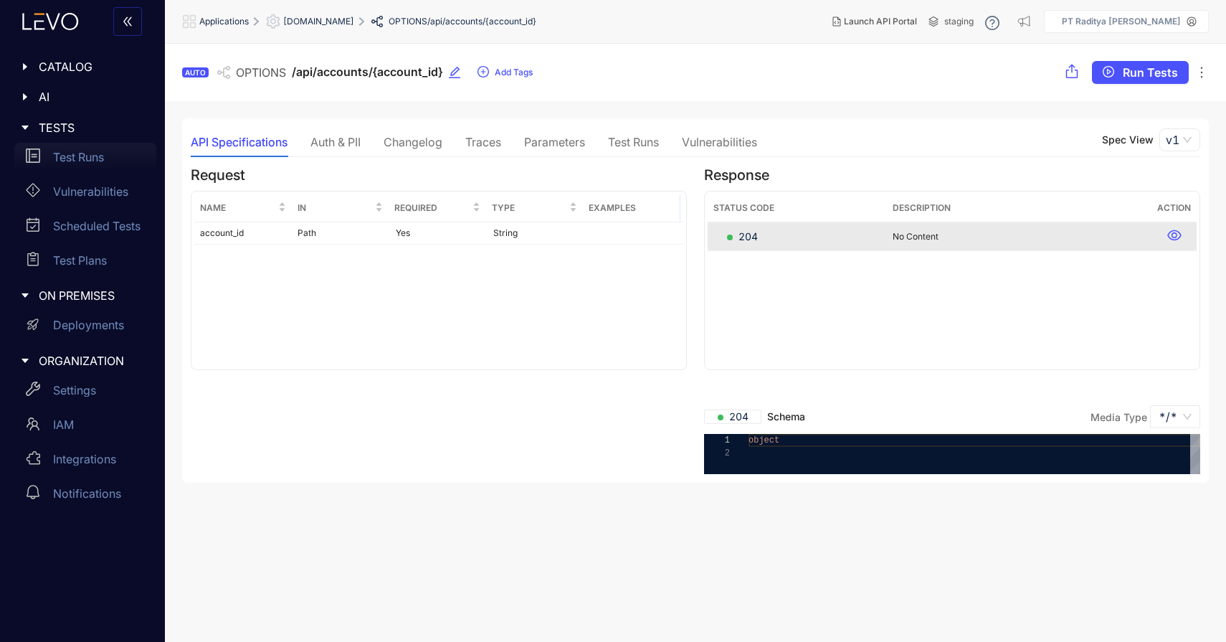
click at [67, 144] on div "Test Runs" at bounding box center [85, 157] width 142 height 29
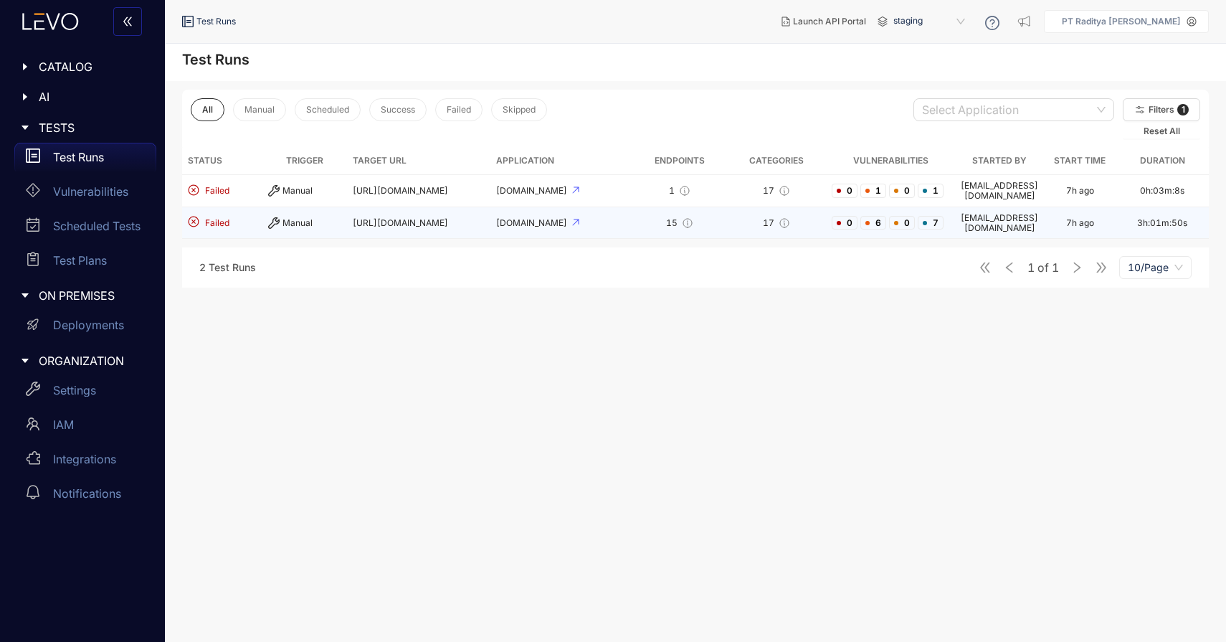
click at [374, 217] on span "[URL][DOMAIN_NAME]" at bounding box center [400, 222] width 95 height 11
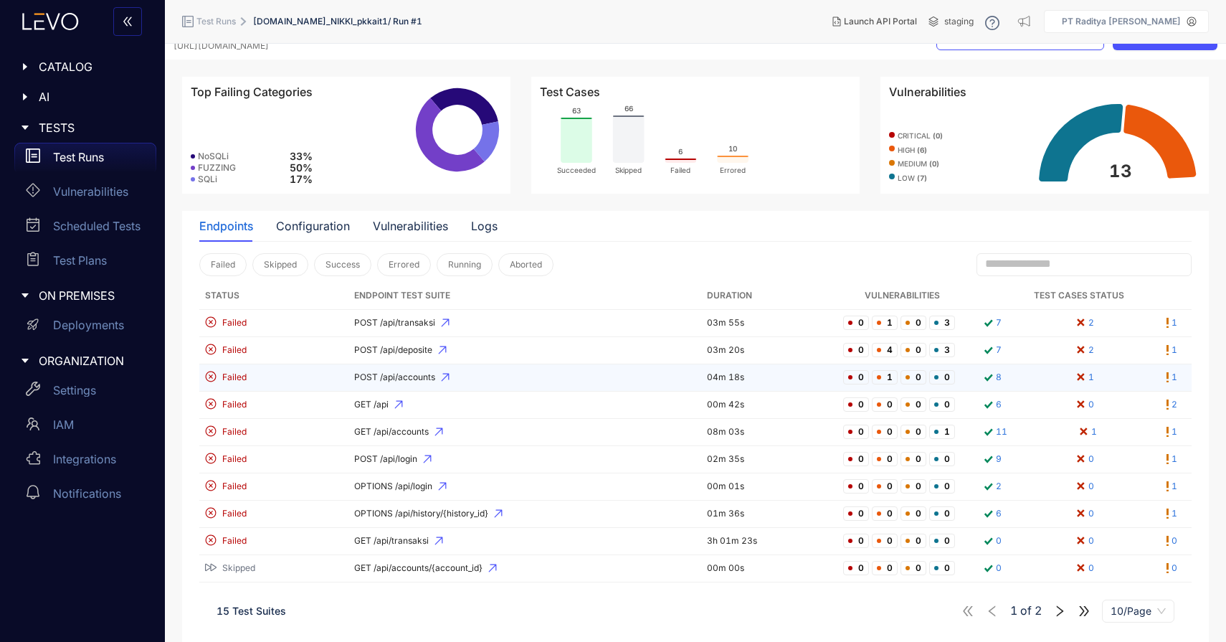
scroll to position [37, 0]
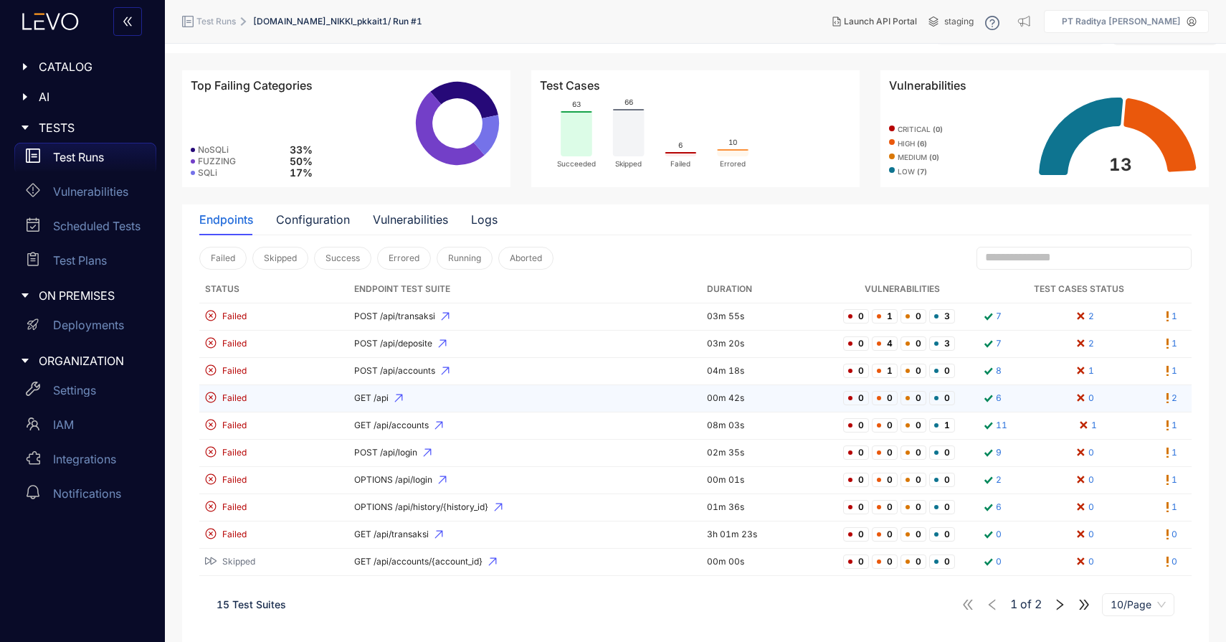
click at [553, 390] on td "GET /api" at bounding box center [526, 398] width 354 height 27
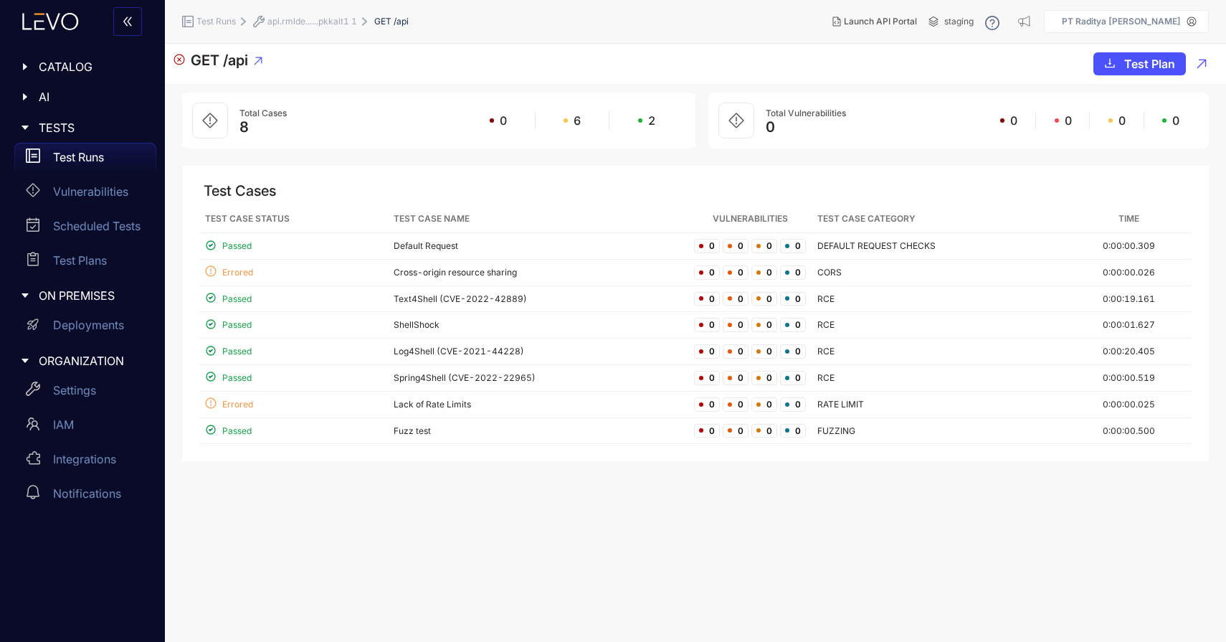
click at [286, 18] on span "api.rmlde......pkkait1 1" at bounding box center [313, 21] width 90 height 10
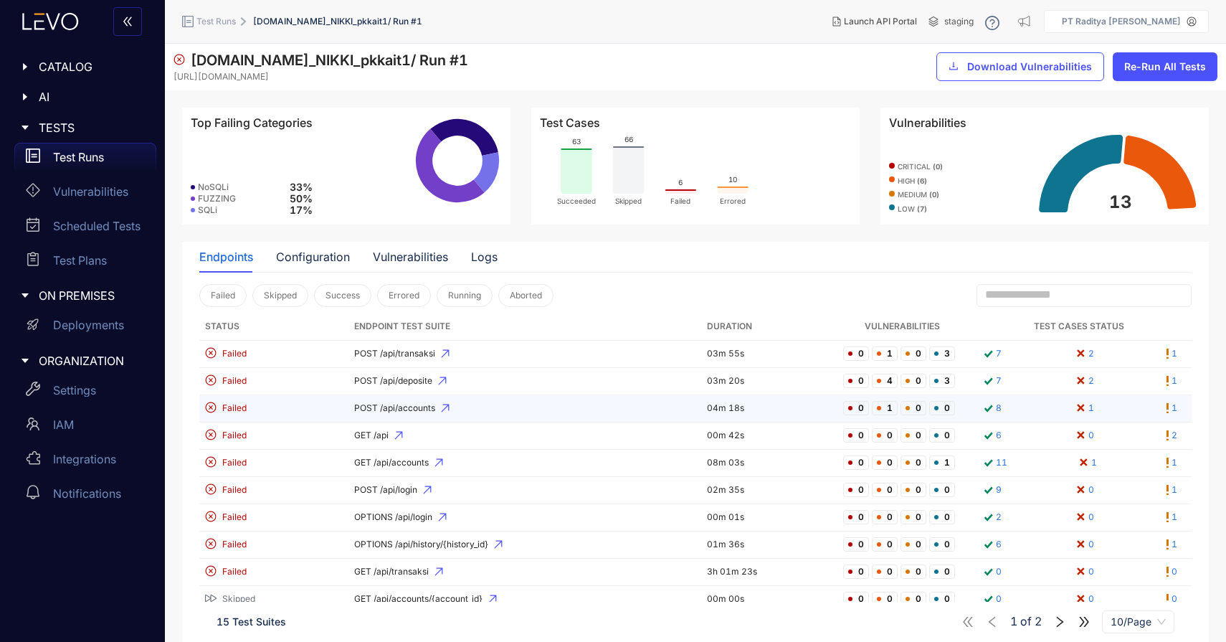
click at [404, 406] on span "POST /api/accounts" at bounding box center [525, 408] width 342 height 10
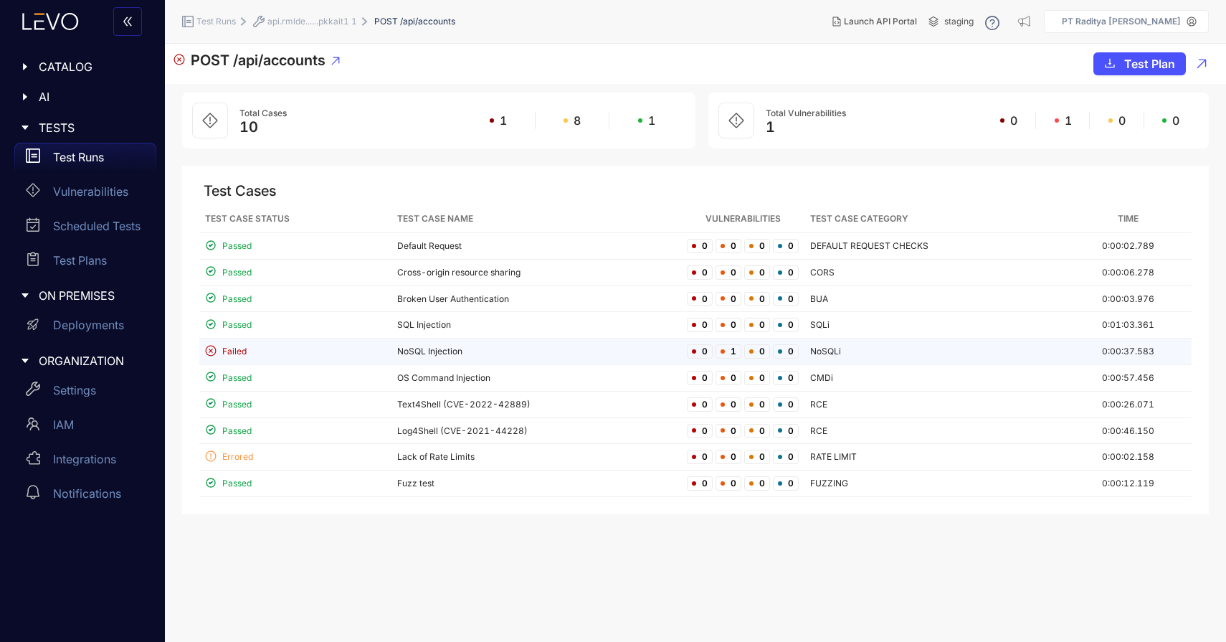
click at [470, 353] on td "NoSQL Injection" at bounding box center [537, 352] width 290 height 27
